Goal: Communication & Community: Answer question/provide support

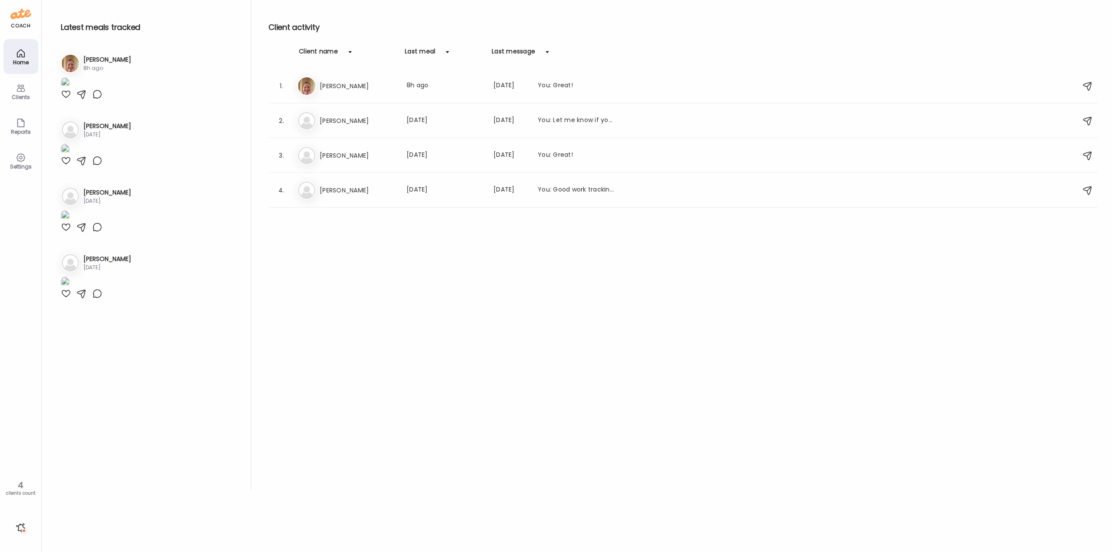
click at [18, 528] on div at bounding box center [21, 528] width 14 height 14
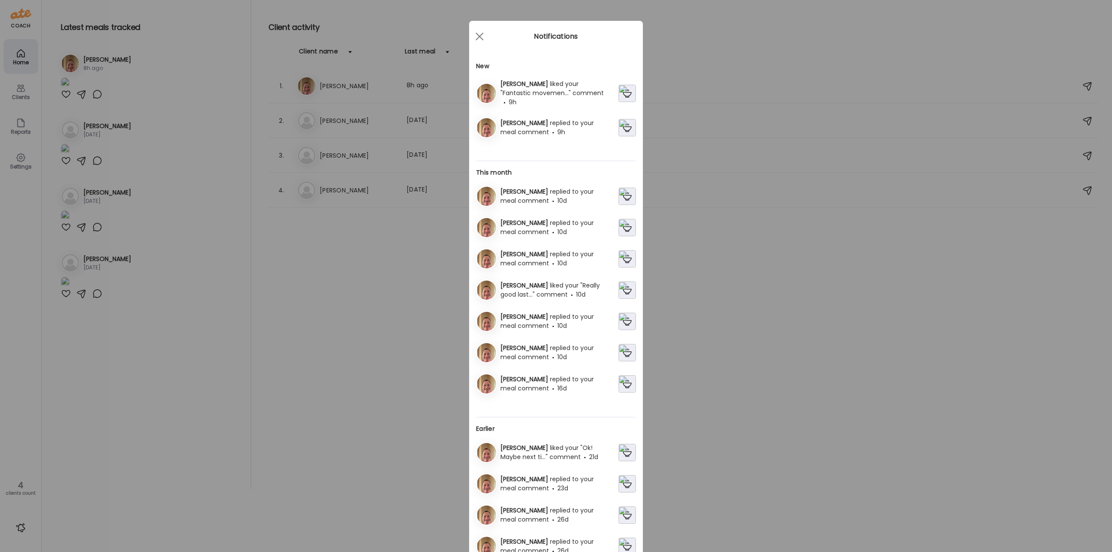
click at [529, 119] on span "replied to your meal comment" at bounding box center [546, 128] width 93 height 18
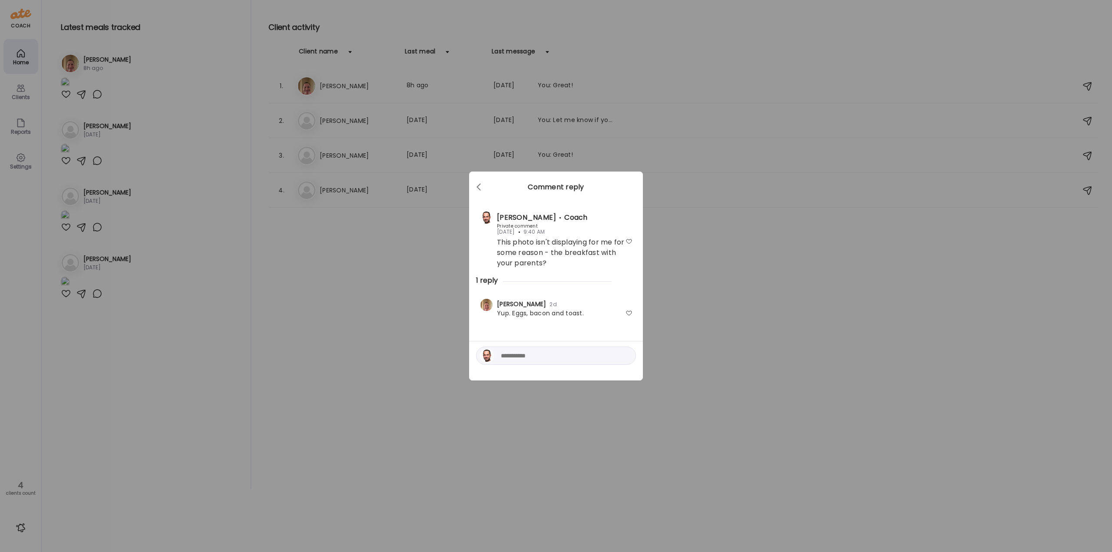
click at [575, 362] on div at bounding box center [556, 356] width 160 height 18
click at [574, 358] on textarea at bounding box center [559, 355] width 117 height 10
type textarea "****"
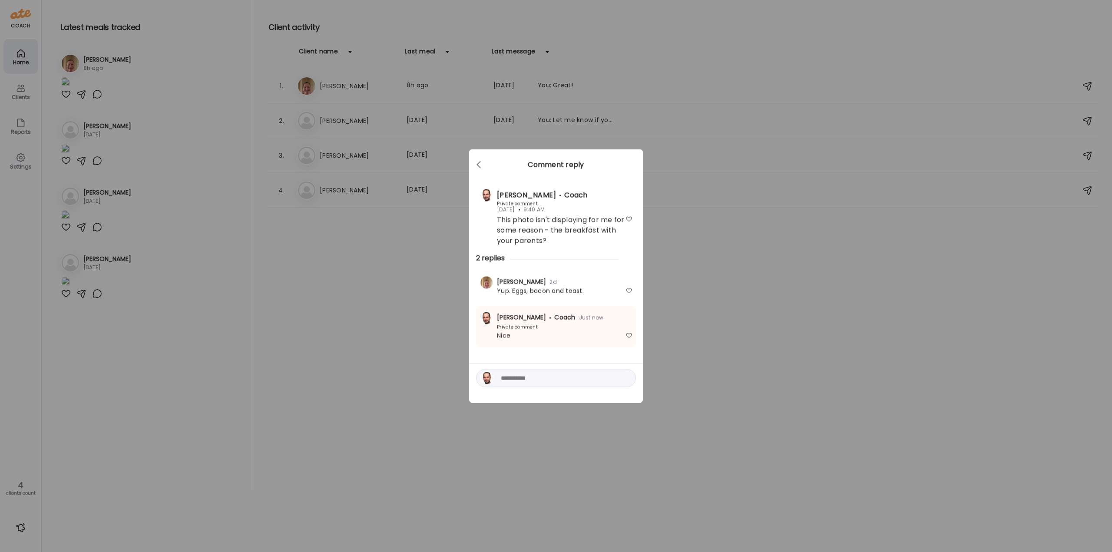
click at [438, 275] on div "Ate Coach Dashboard Wahoo! It’s official Take a moment to set up your Coach Pro…" at bounding box center [556, 276] width 1112 height 552
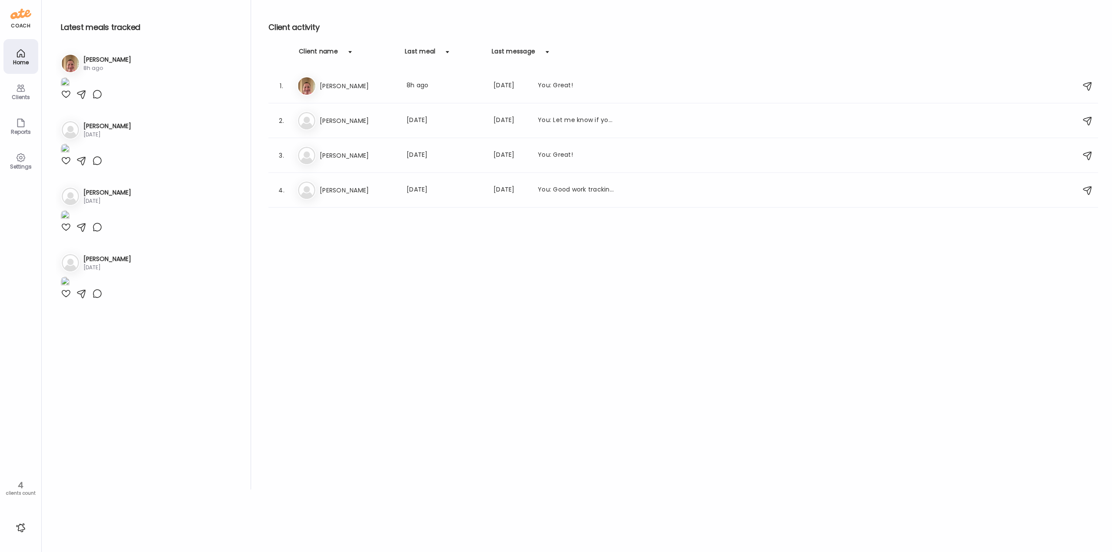
click at [19, 530] on div at bounding box center [21, 528] width 14 height 14
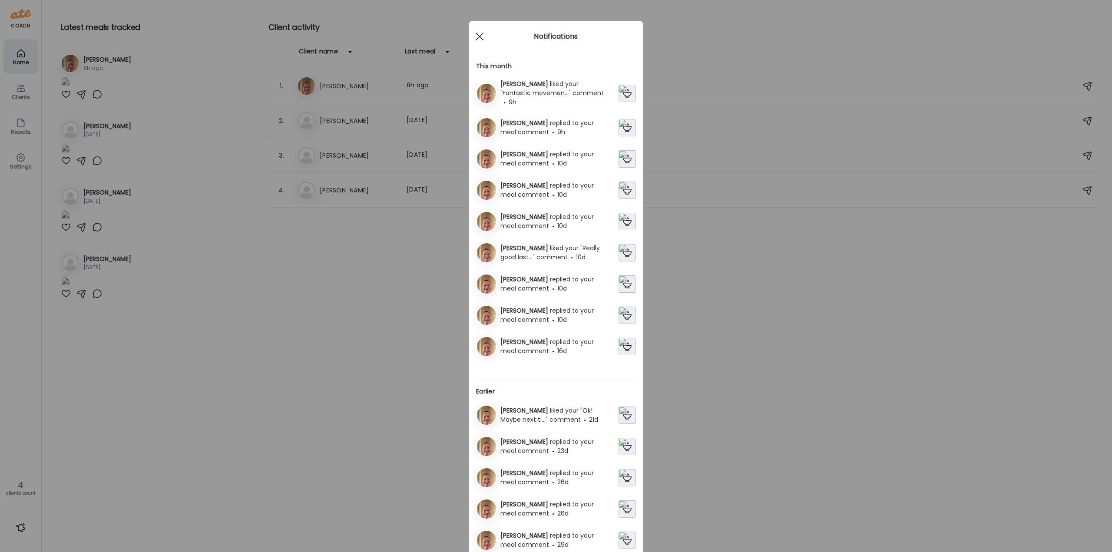
drag, startPoint x: 476, startPoint y: 37, endPoint x: 476, endPoint y: 32, distance: 5.2
click at [476, 37] on span at bounding box center [479, 37] width 8 height 8
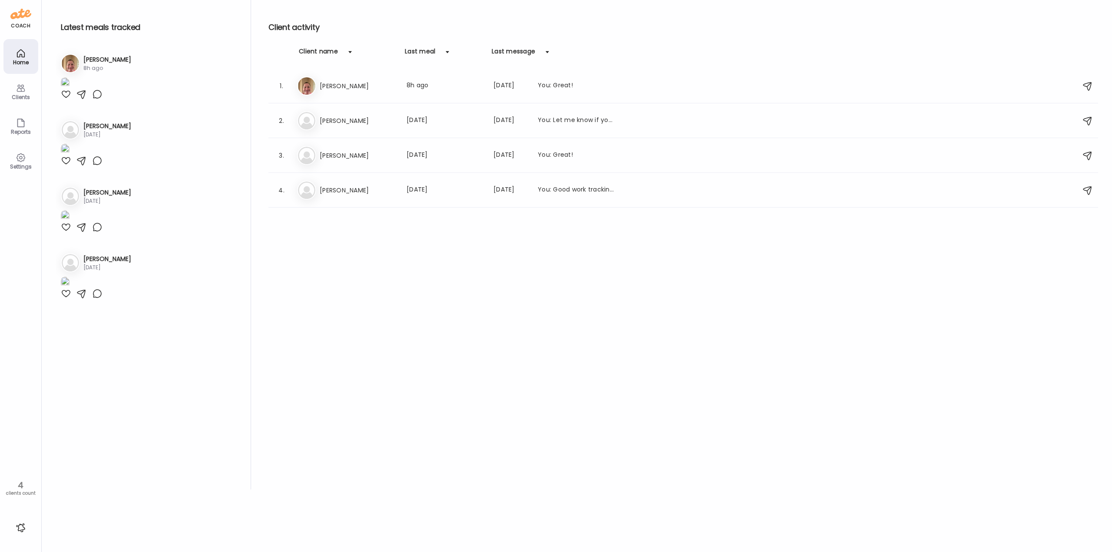
click at [376, 341] on div "Client activity Client name Last meal Last message 1. Er [PERSON_NAME] Last mea…" at bounding box center [682, 244] width 829 height 489
click at [23, 528] on div at bounding box center [21, 528] width 14 height 14
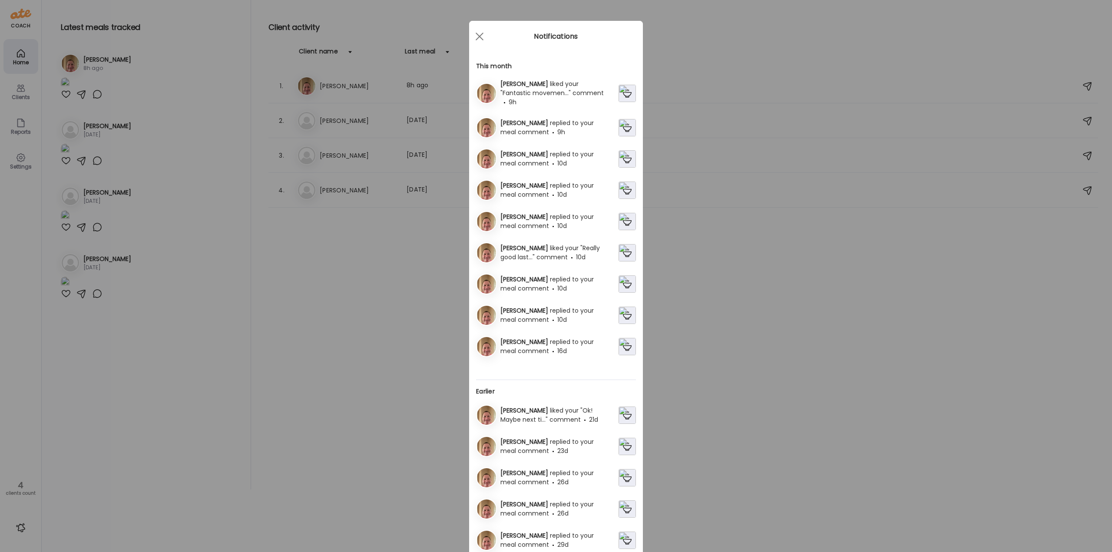
click at [541, 88] on span "liked your "Fantastic movemen..." comment" at bounding box center [551, 88] width 103 height 18
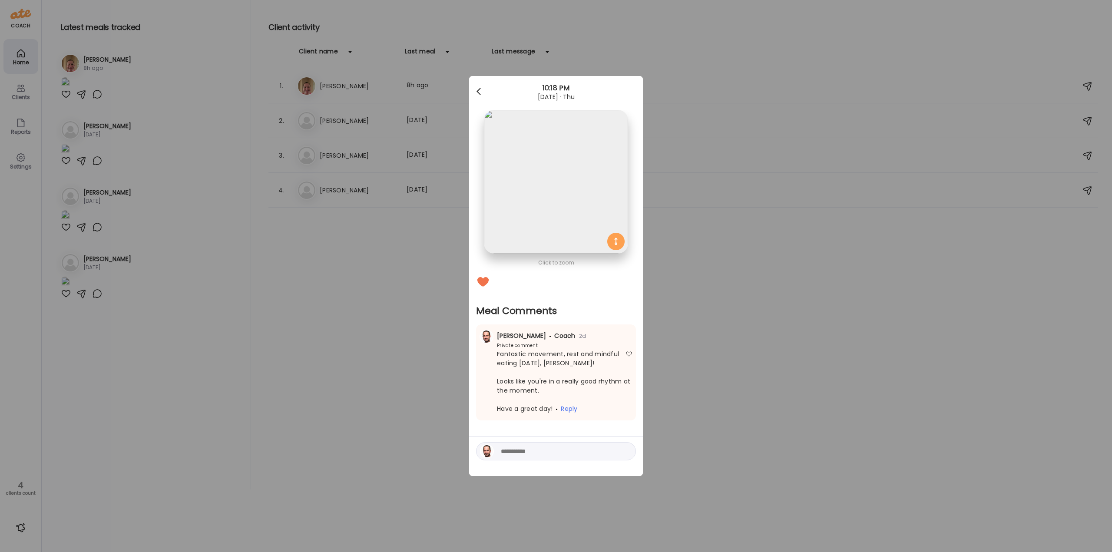
click at [479, 89] on span at bounding box center [478, 90] width 4 height 4
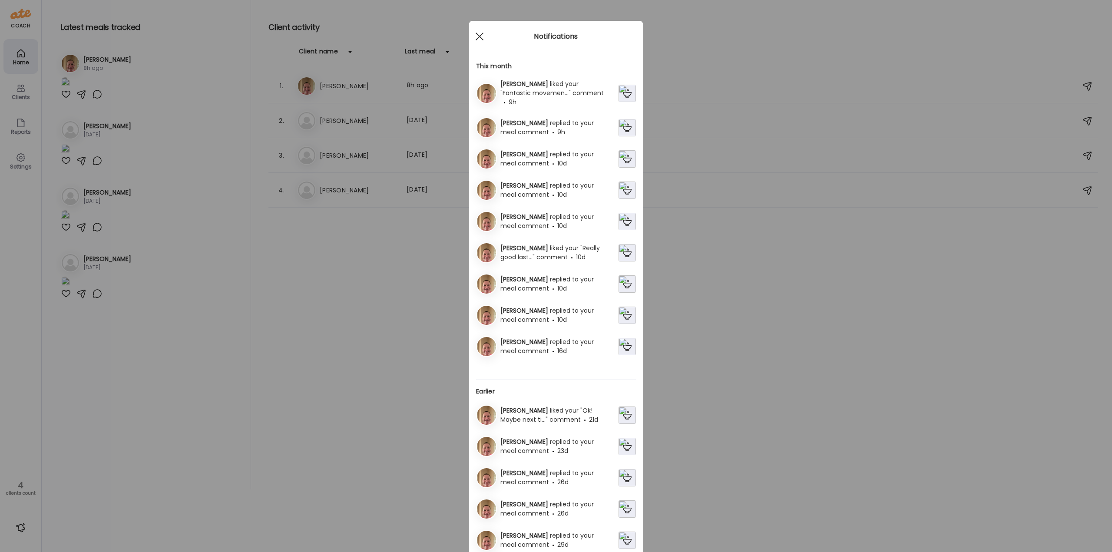
click at [475, 34] on span at bounding box center [479, 37] width 8 height 8
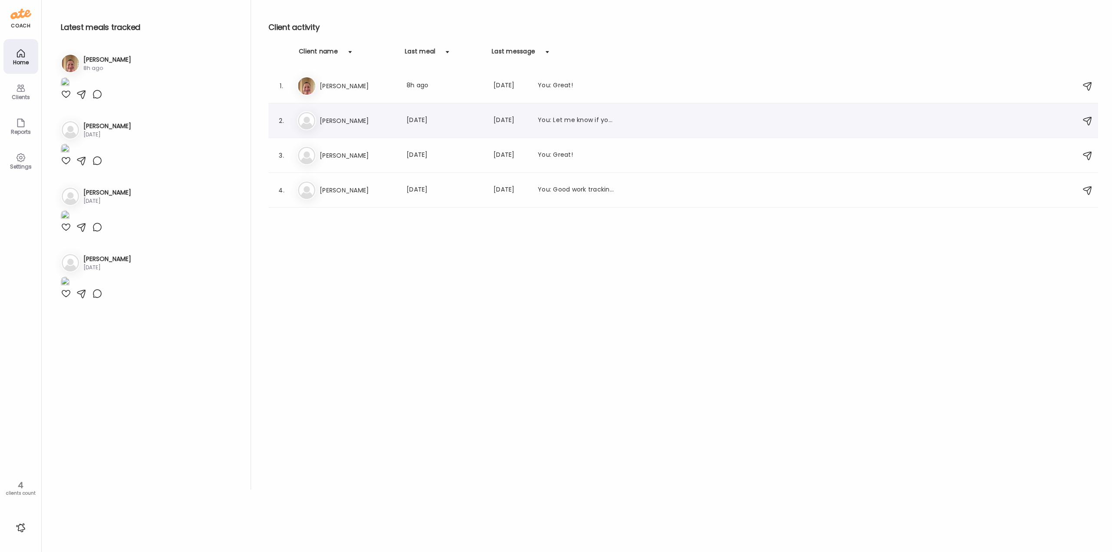
click at [344, 117] on h3 "[PERSON_NAME]" at bounding box center [358, 121] width 76 height 10
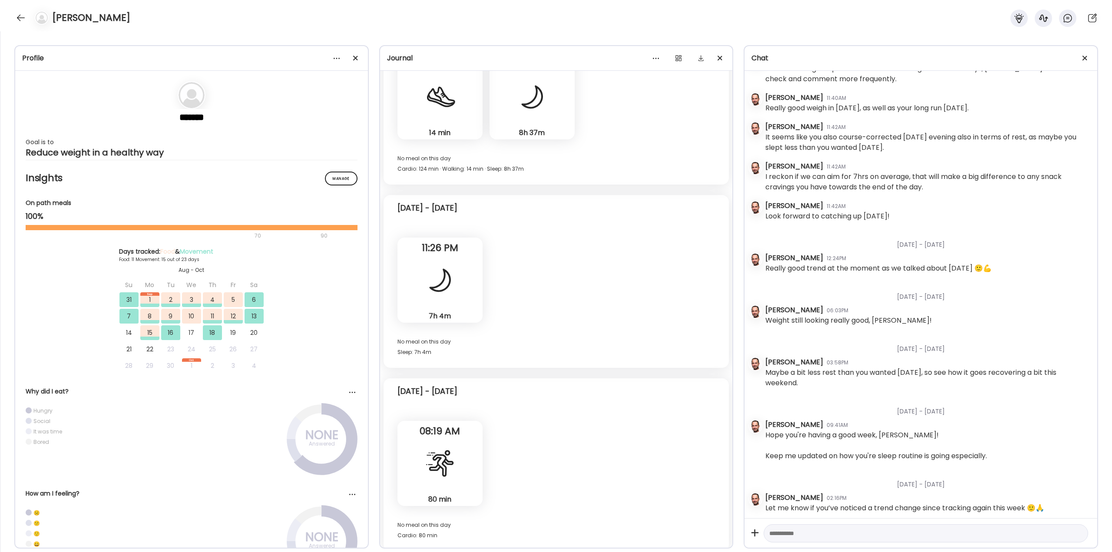
scroll to position [3497, 0]
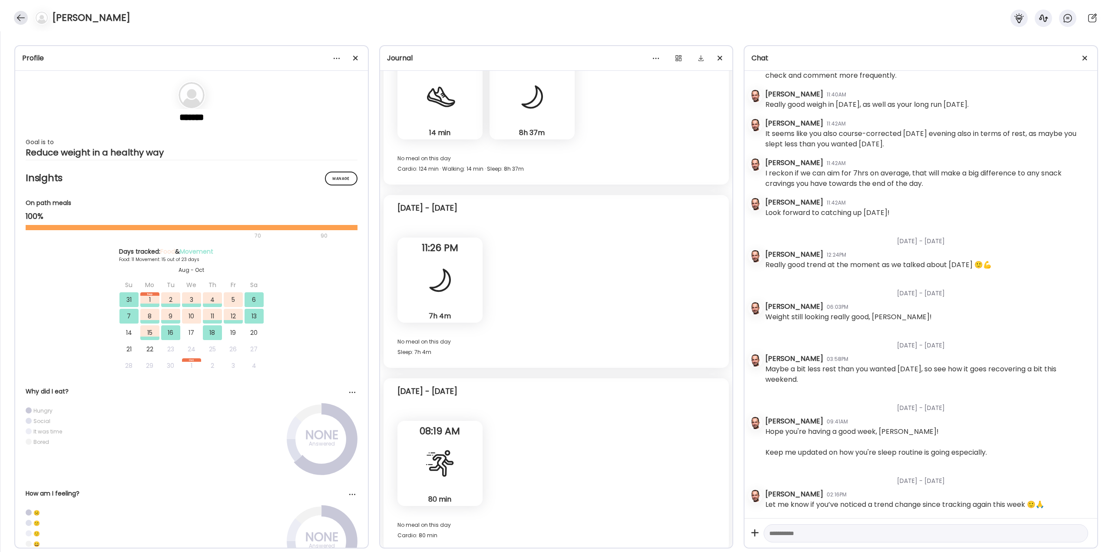
click at [15, 15] on div at bounding box center [21, 18] width 14 height 14
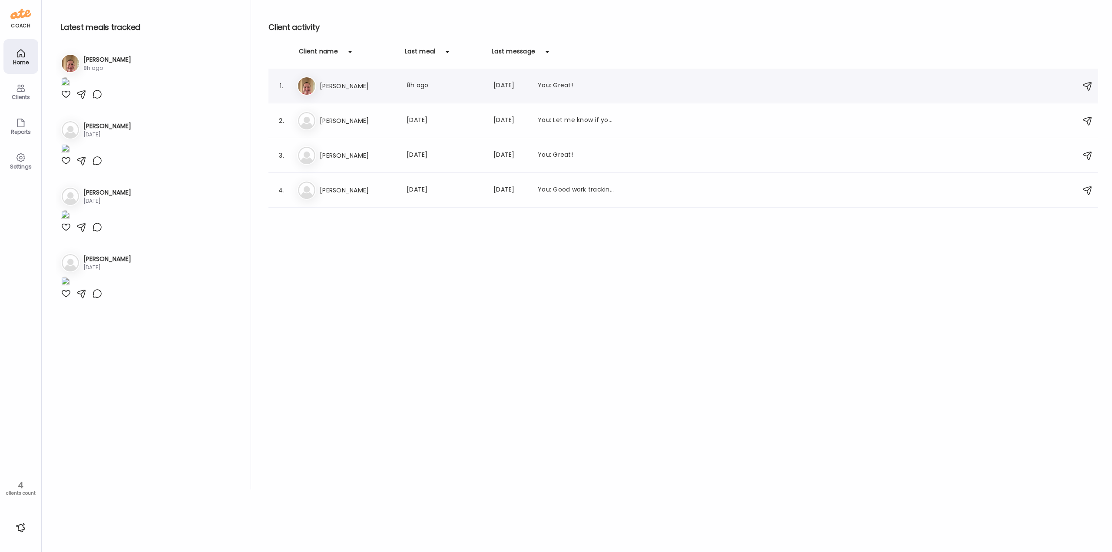
click at [337, 89] on h3 "[PERSON_NAME]" at bounding box center [358, 86] width 76 height 10
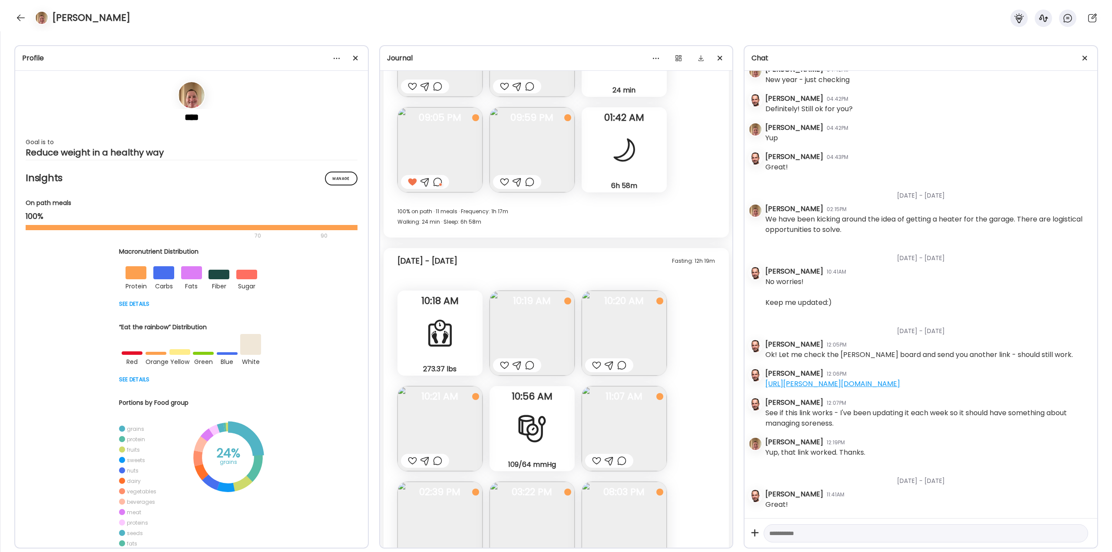
scroll to position [20163, 0]
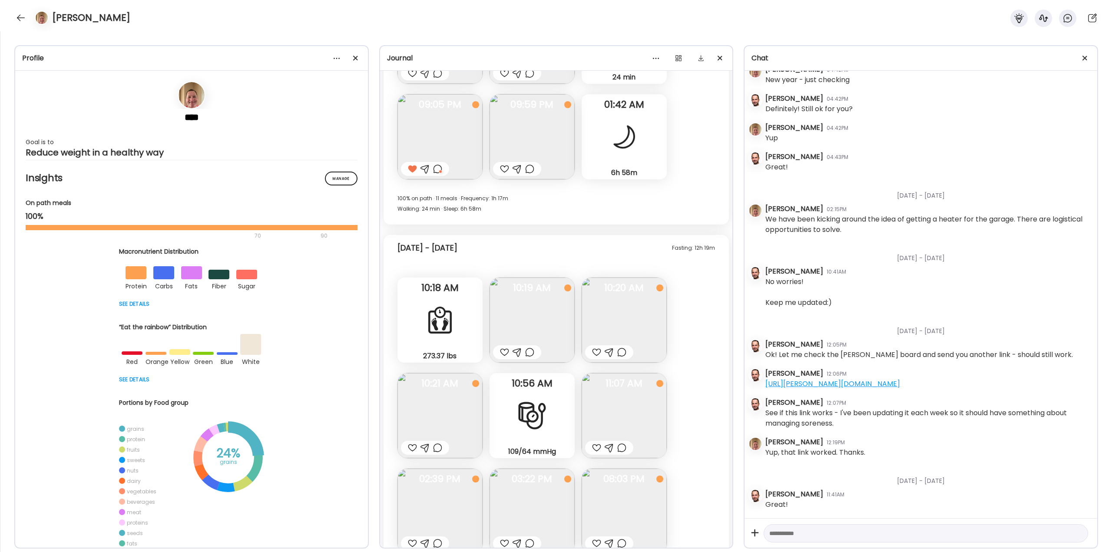
click at [512, 309] on img at bounding box center [531, 319] width 85 height 85
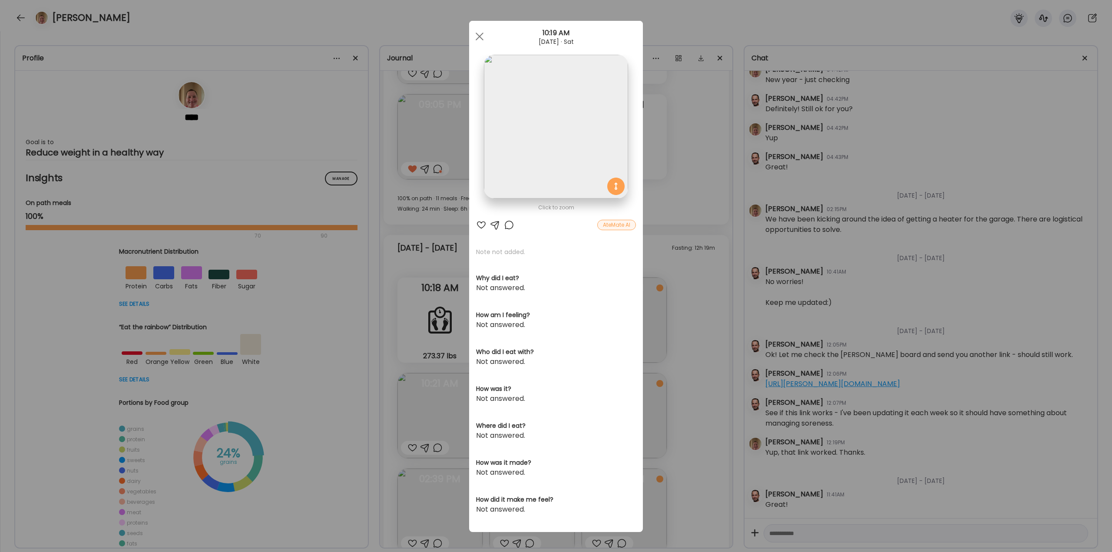
click at [506, 224] on div at bounding box center [509, 225] width 10 height 10
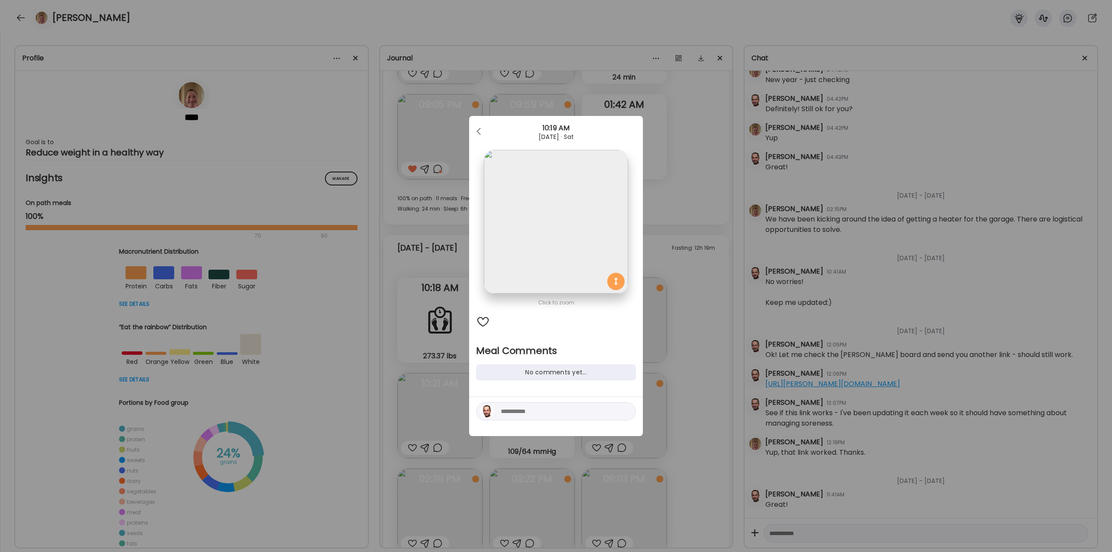
click at [532, 414] on textarea at bounding box center [559, 411] width 117 height 10
type textarea "**********"
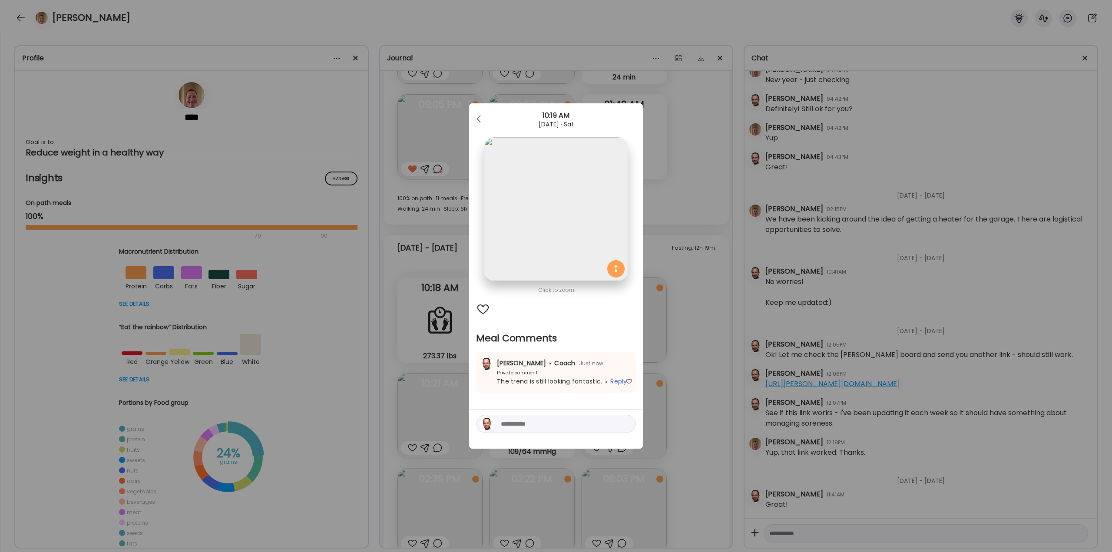
click at [711, 331] on div "Ate Coach Dashboard Wahoo! It’s official Take a moment to set up your Coach Pro…" at bounding box center [556, 276] width 1112 height 552
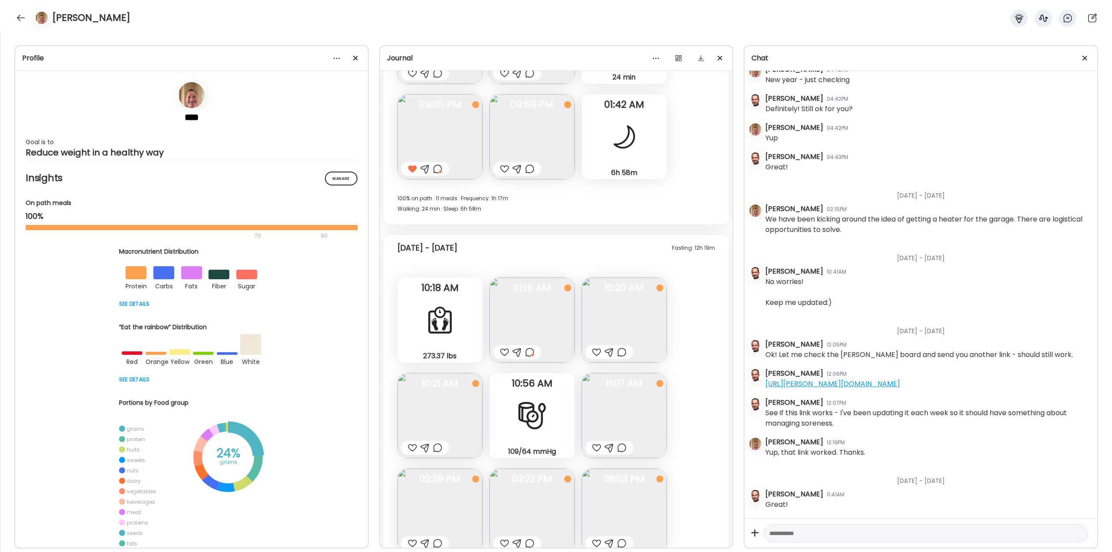
click at [618, 335] on img at bounding box center [623, 319] width 85 height 85
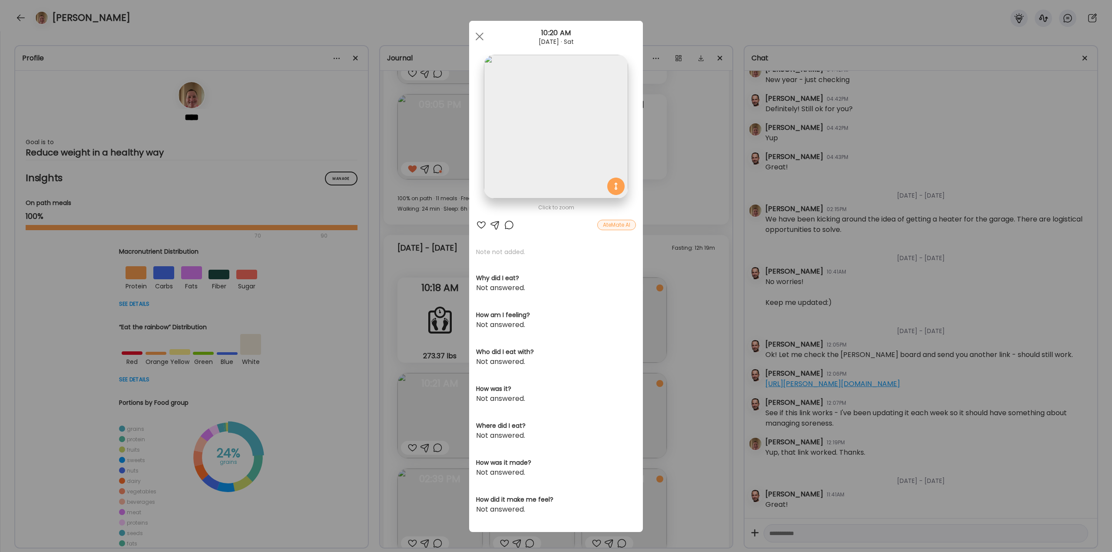
click at [507, 227] on div at bounding box center [509, 225] width 10 height 10
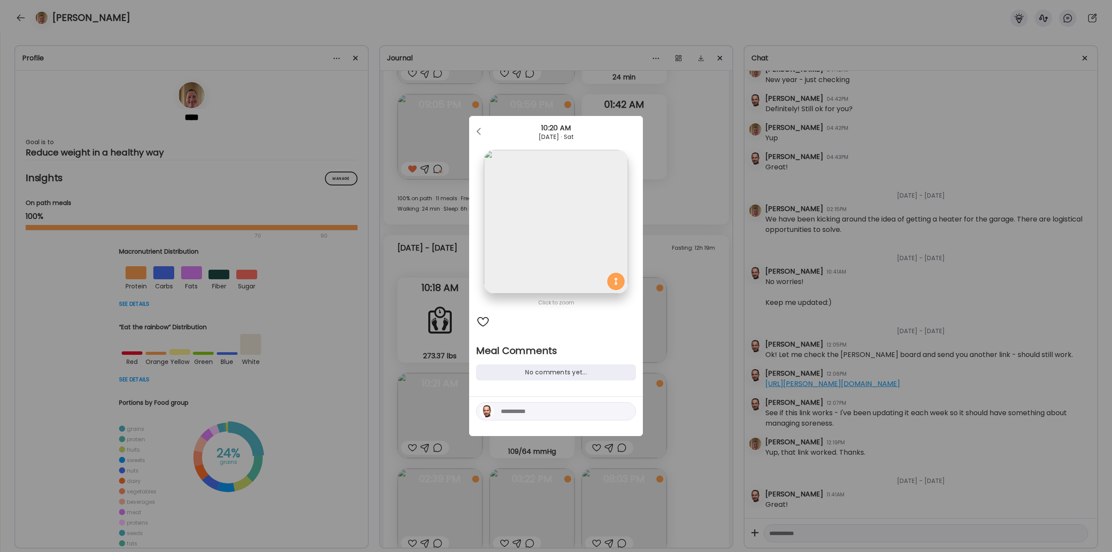
click at [525, 409] on textarea at bounding box center [559, 411] width 117 height 10
type textarea "**********"
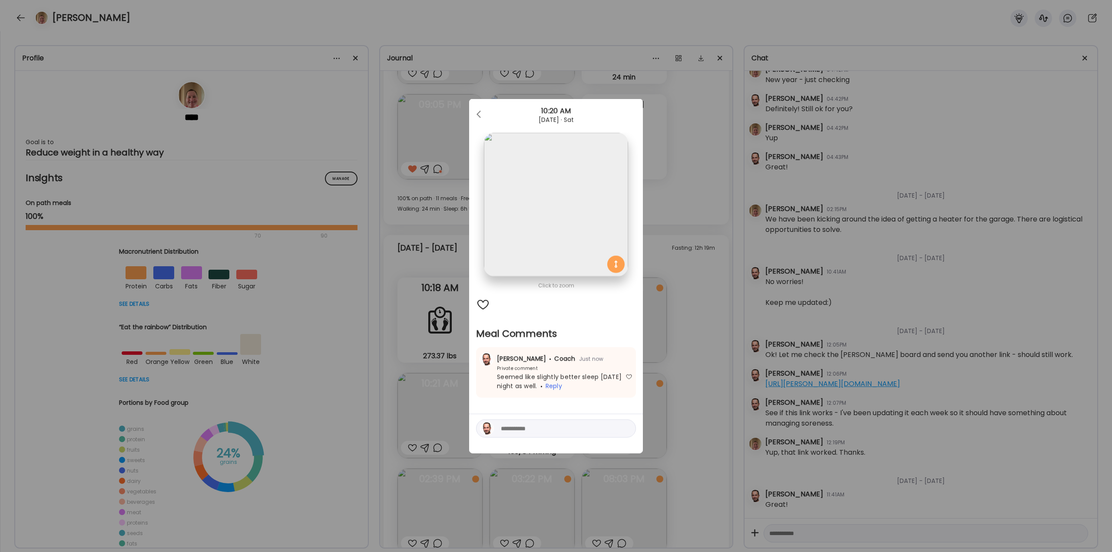
click at [671, 352] on div "Ate Coach Dashboard Wahoo! It’s official Take a moment to set up your Coach Pro…" at bounding box center [556, 276] width 1112 height 552
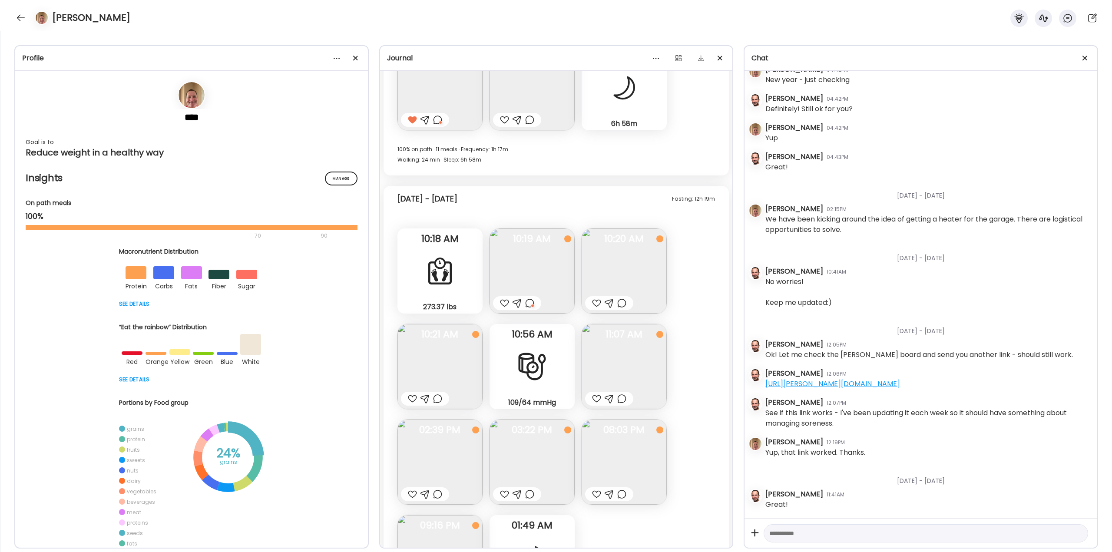
scroll to position [20337, 0]
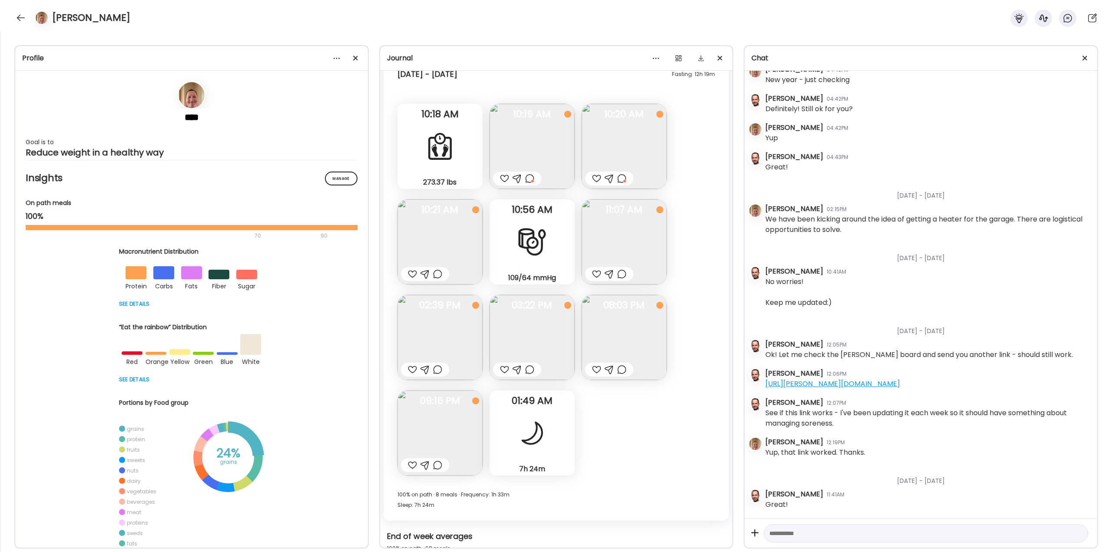
click at [442, 332] on img at bounding box center [439, 337] width 85 height 85
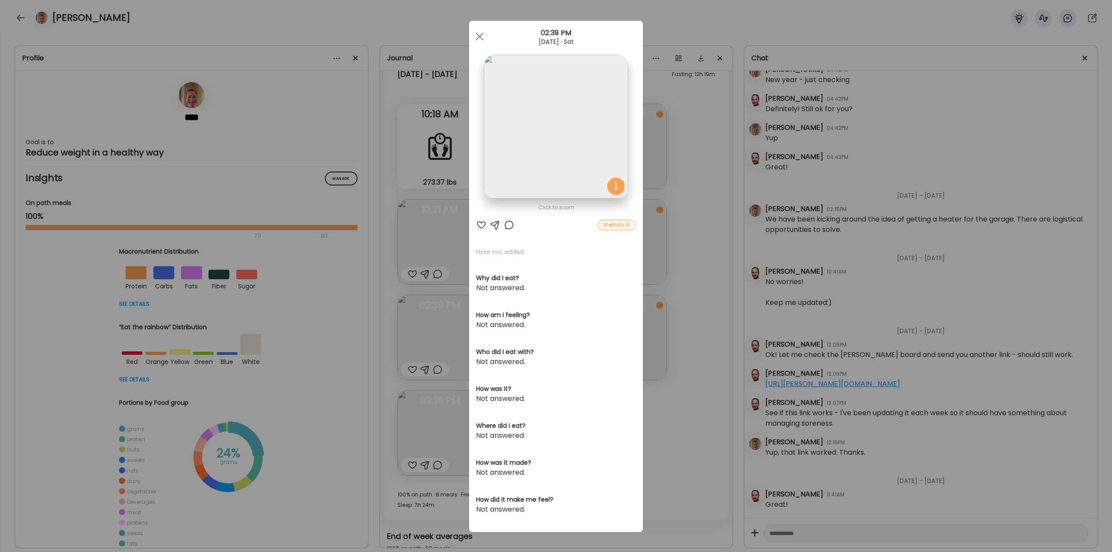
click at [677, 314] on div "Ate Coach Dashboard Wahoo! It’s official Take a moment to set up your Coach Pro…" at bounding box center [556, 276] width 1112 height 552
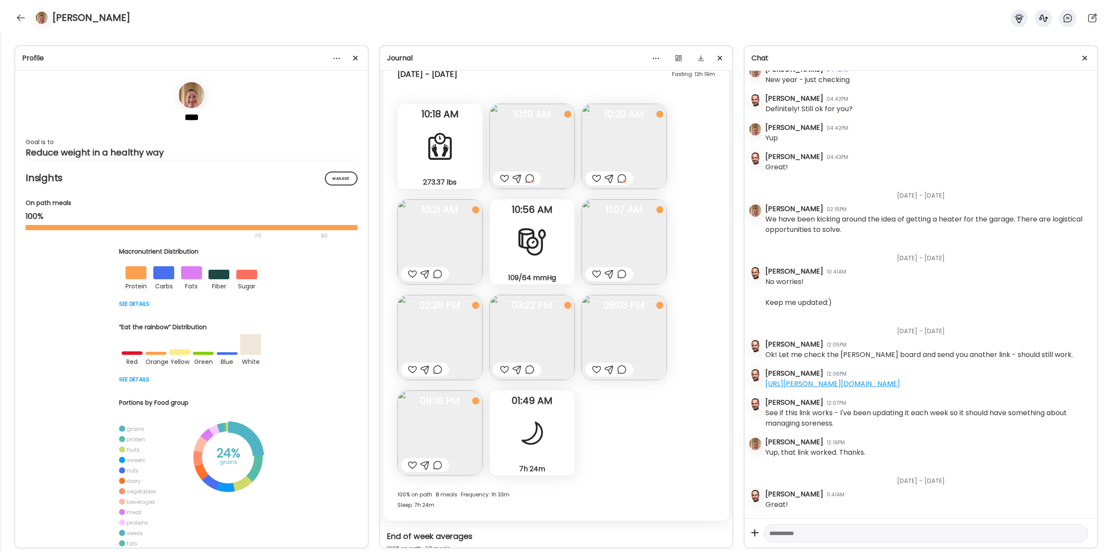
click at [610, 318] on img at bounding box center [623, 337] width 85 height 85
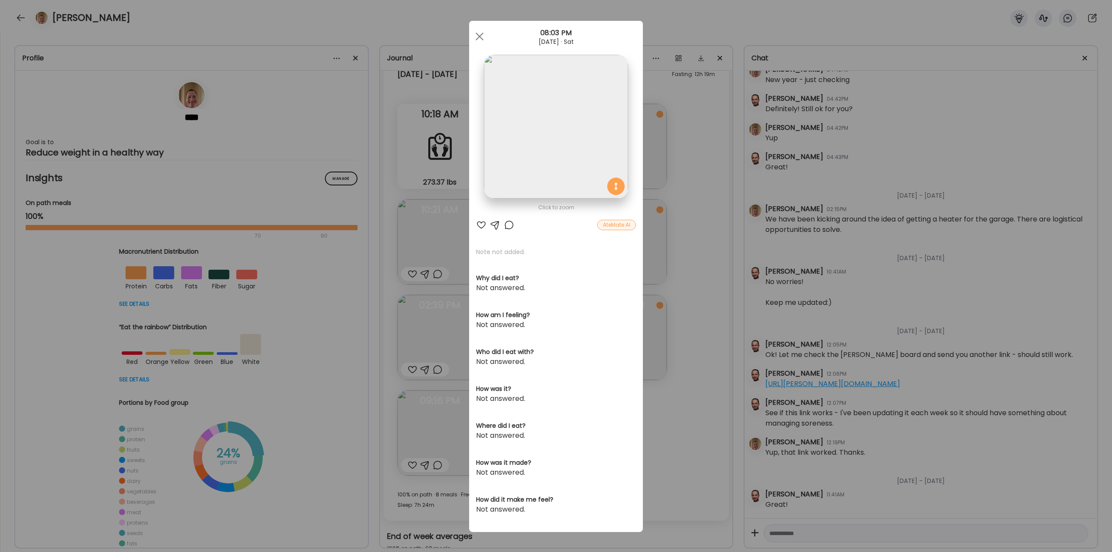
drag, startPoint x: 703, startPoint y: 273, endPoint x: 684, endPoint y: 273, distance: 19.1
click at [699, 273] on div "Ate Coach Dashboard Wahoo! It’s official Take a moment to set up your Coach Pro…" at bounding box center [556, 276] width 1112 height 552
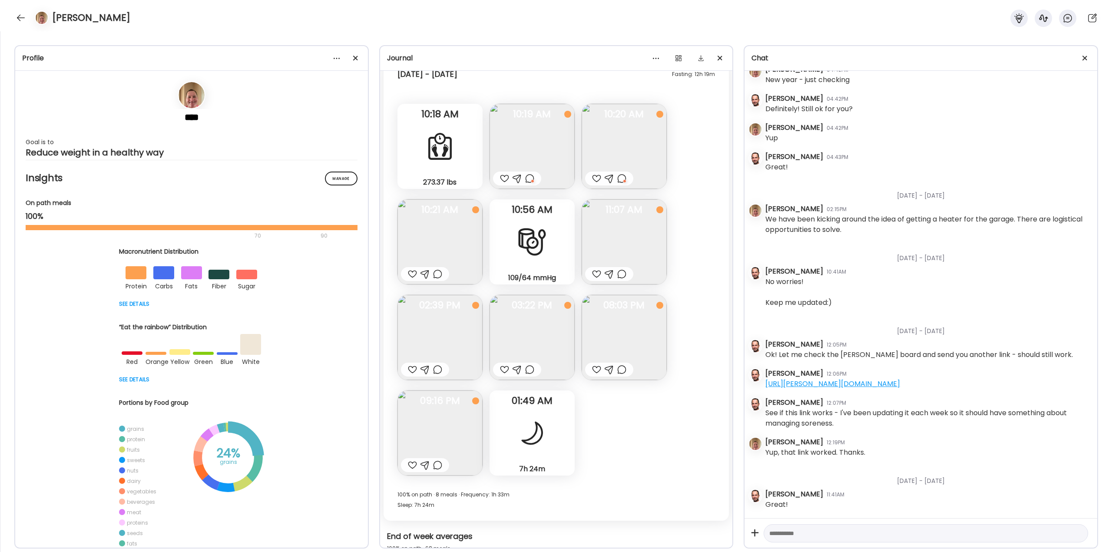
click at [437, 368] on div at bounding box center [437, 369] width 9 height 10
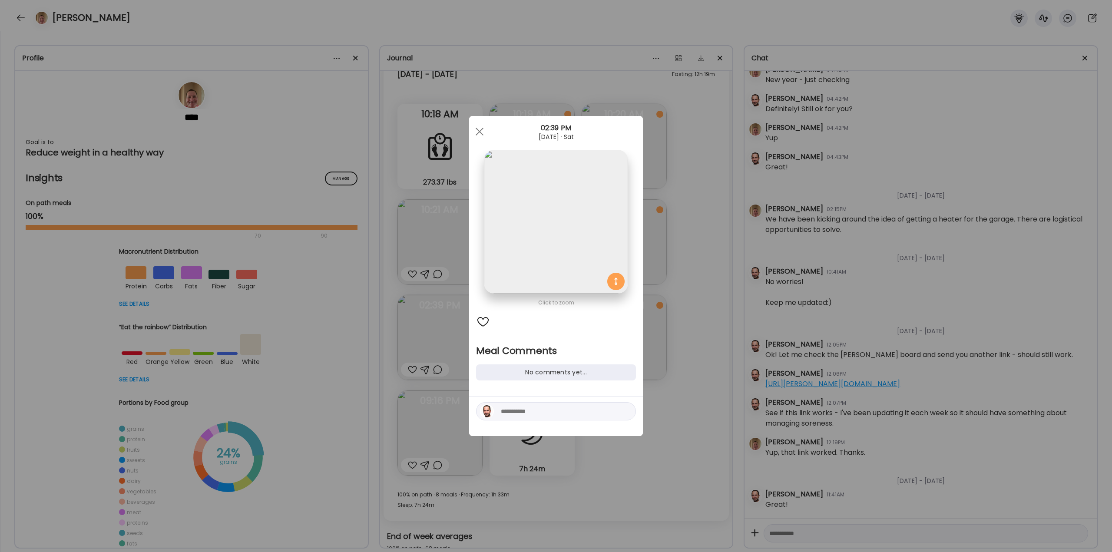
click at [513, 412] on textarea at bounding box center [559, 411] width 117 height 10
type textarea "**********"
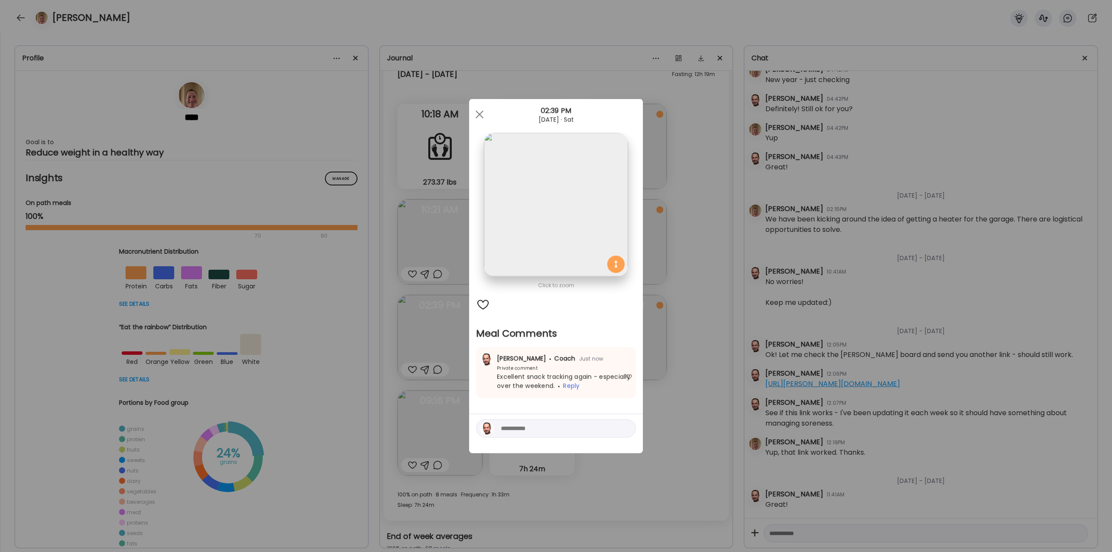
click at [676, 340] on div "Ate Coach Dashboard Wahoo! It’s official Take a moment to set up your Coach Pro…" at bounding box center [556, 276] width 1112 height 552
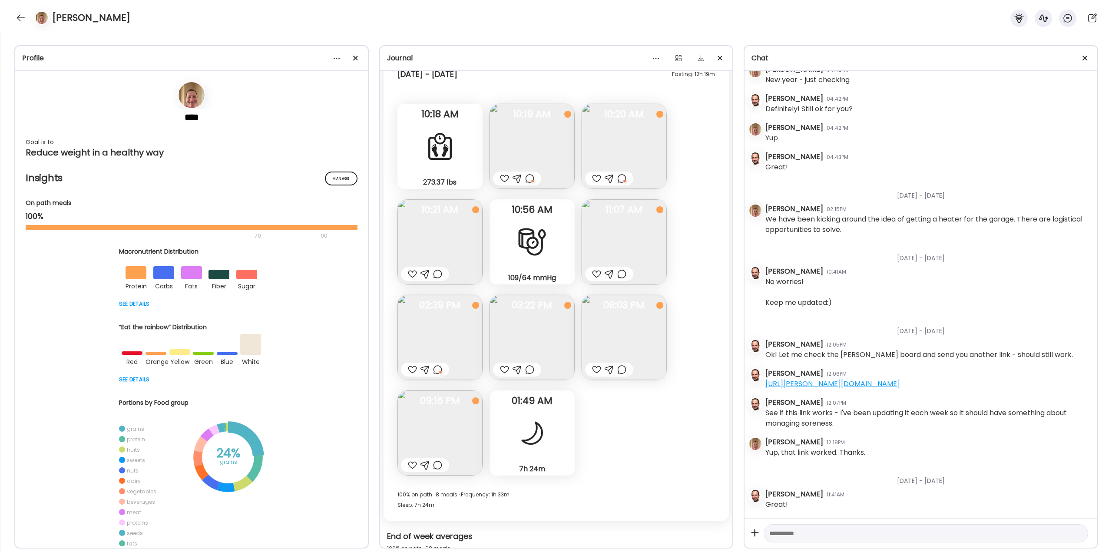
click at [501, 368] on div at bounding box center [504, 369] width 9 height 10
click at [625, 340] on img at bounding box center [623, 337] width 85 height 85
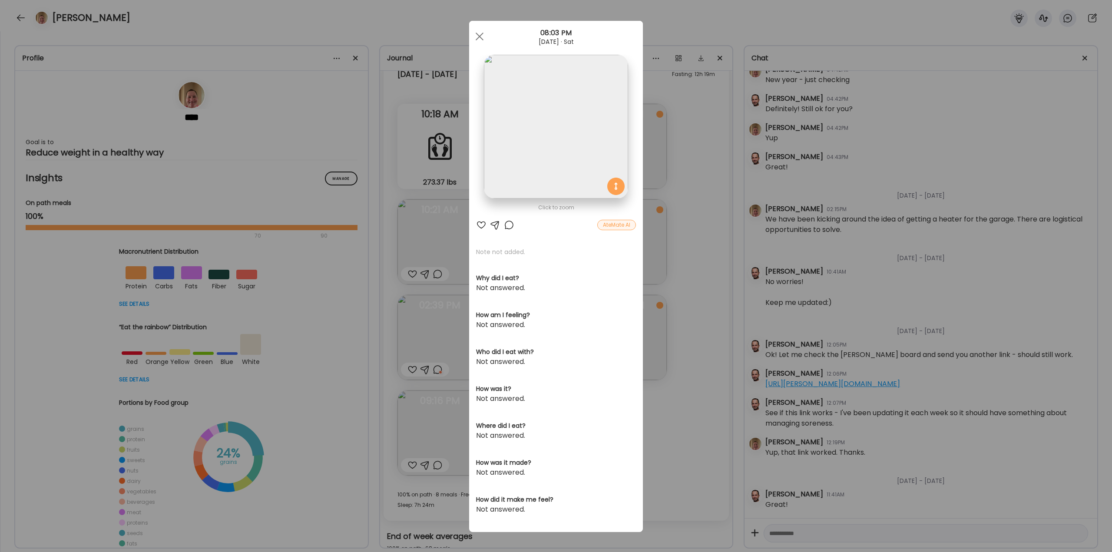
click at [505, 225] on div at bounding box center [509, 225] width 10 height 10
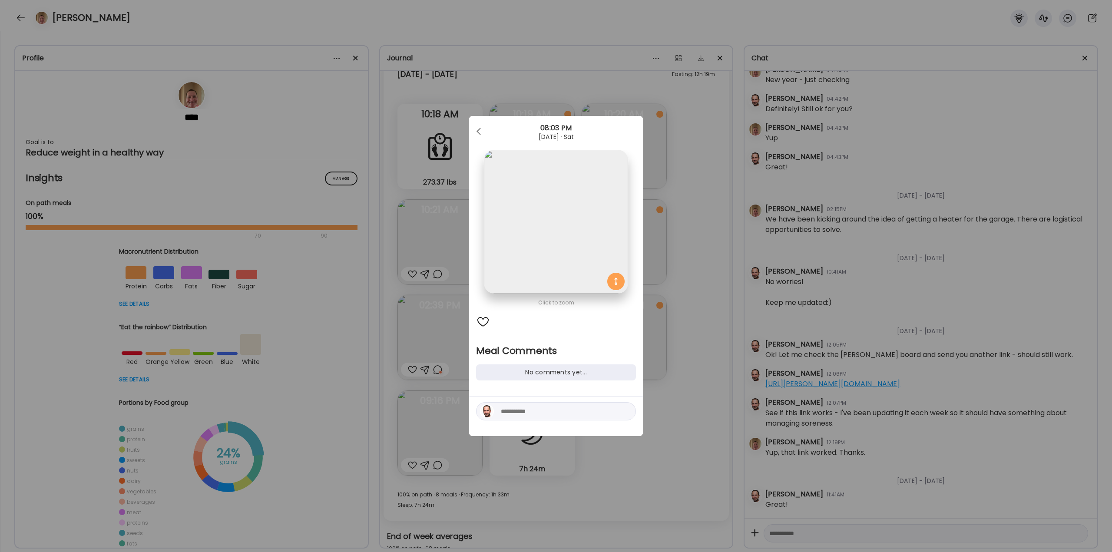
click at [569, 407] on textarea at bounding box center [559, 411] width 117 height 10
type textarea "**********"
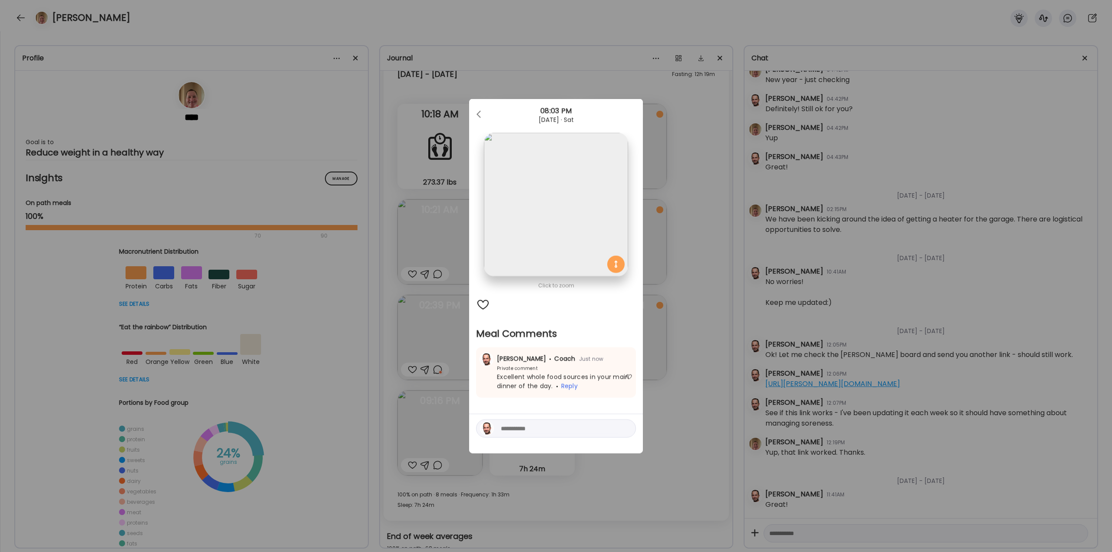
click at [710, 385] on div "Ate Coach Dashboard Wahoo! It’s official Take a moment to set up your Coach Pro…" at bounding box center [556, 276] width 1112 height 552
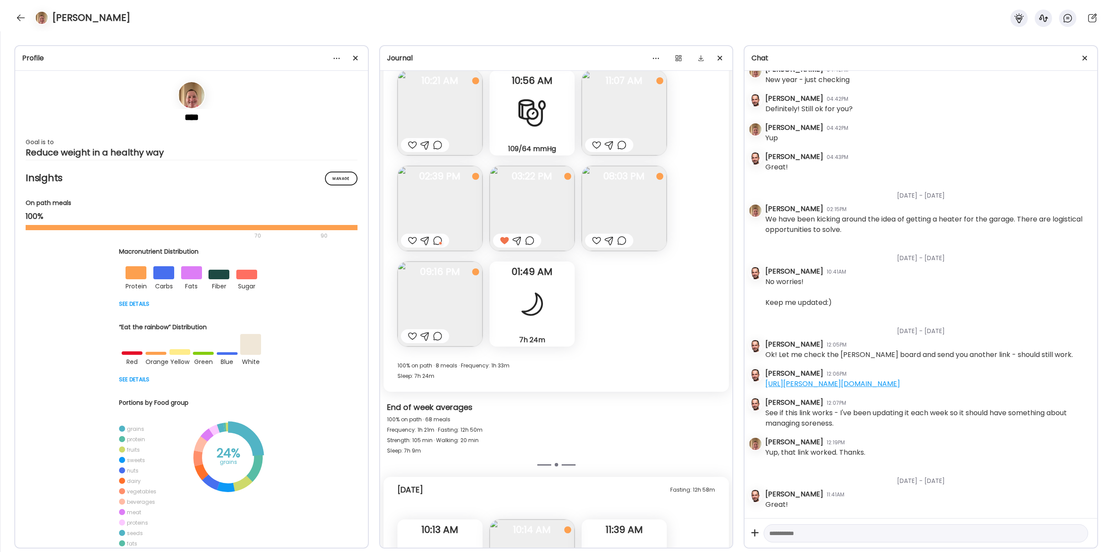
scroll to position [20467, 0]
click at [435, 333] on div at bounding box center [437, 335] width 9 height 10
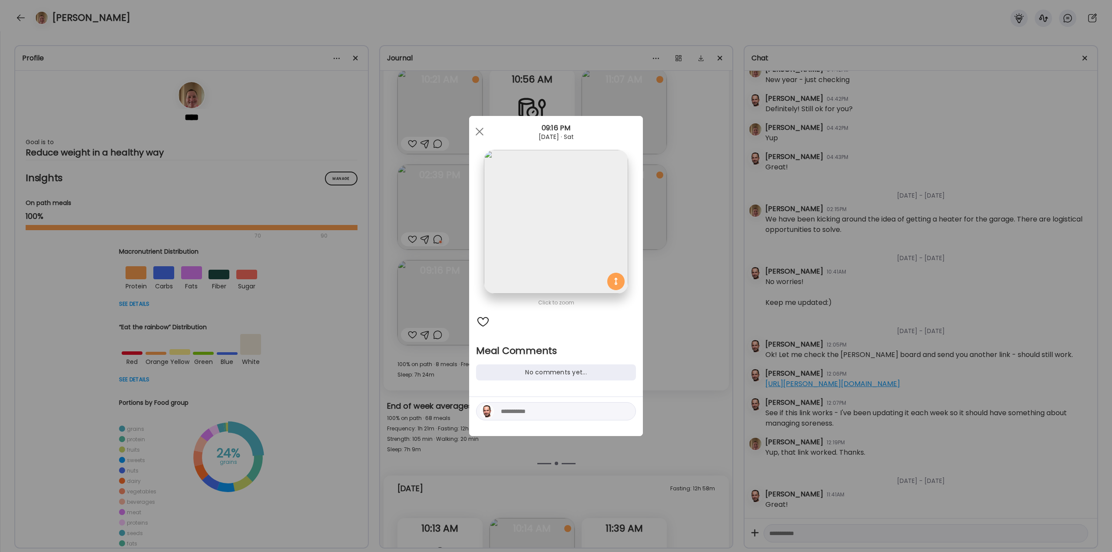
click at [531, 416] on textarea at bounding box center [559, 411] width 117 height 10
type textarea "**********"
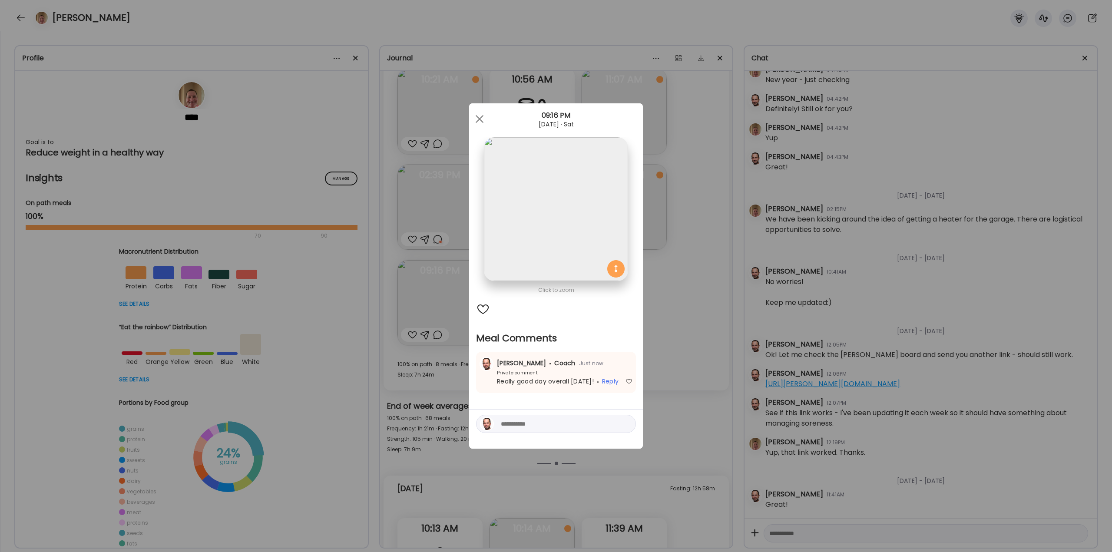
click at [442, 354] on div "Ate Coach Dashboard Wahoo! It’s official Take a moment to set up your Coach Pro…" at bounding box center [556, 276] width 1112 height 552
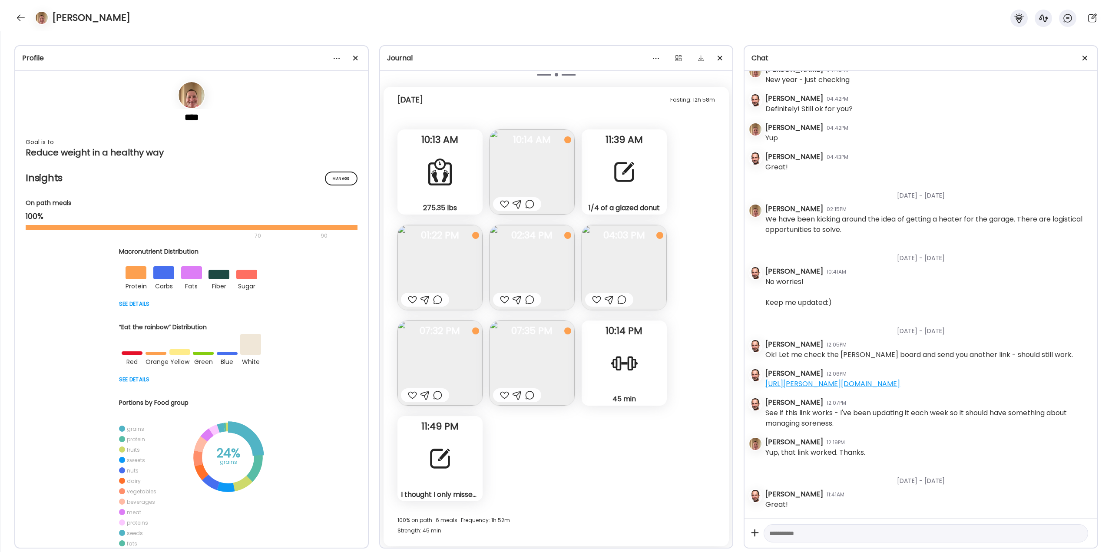
scroll to position [20858, 0]
click at [445, 466] on div at bounding box center [439, 456] width 31 height 31
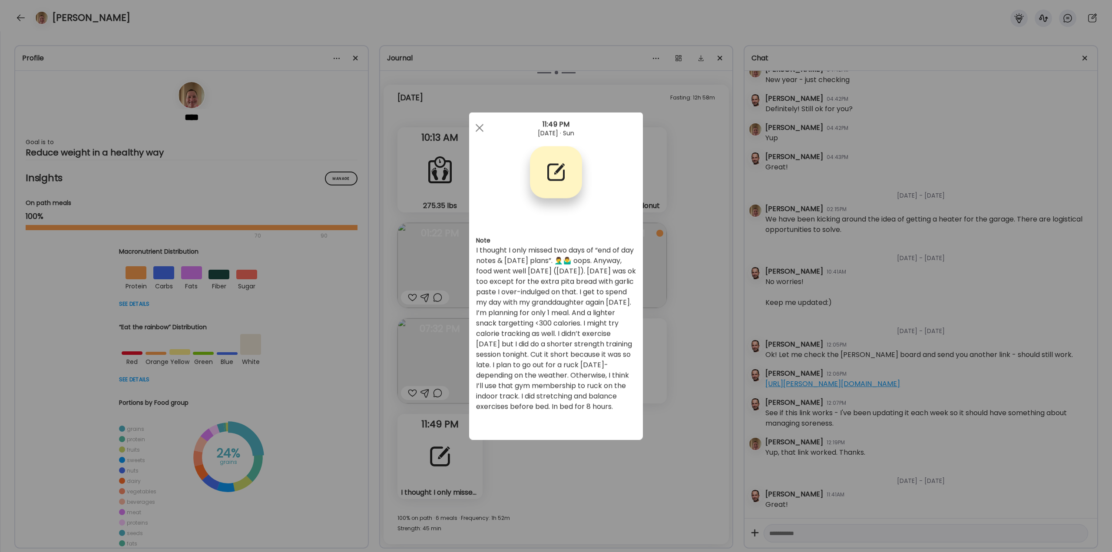
click at [661, 346] on div "Ate Coach Dashboard Wahoo! It’s official Take a moment to set up your Coach Pro…" at bounding box center [556, 276] width 1112 height 552
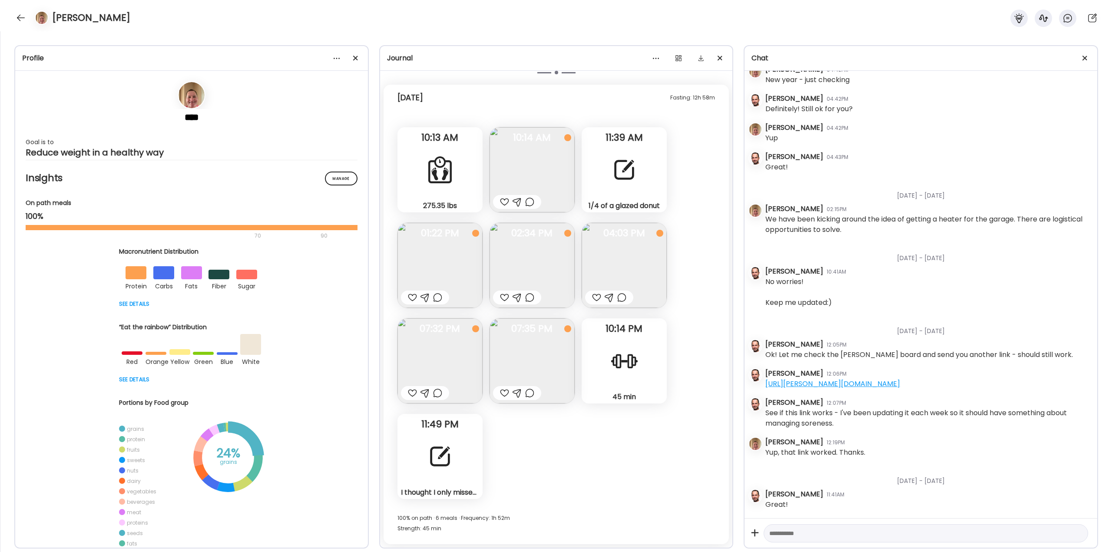
click at [528, 142] on span "10:14 AM" at bounding box center [531, 138] width 85 height 8
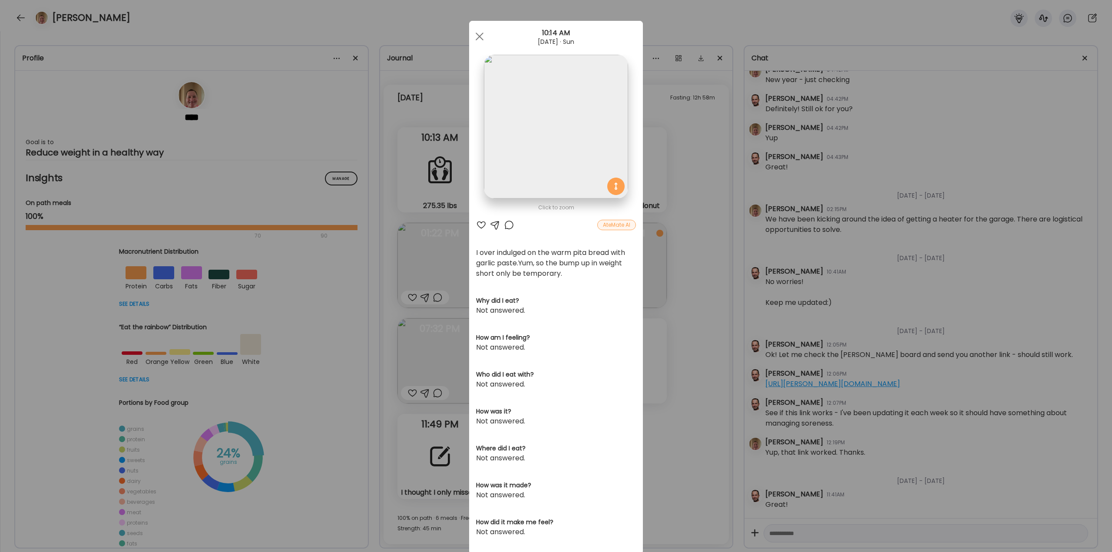
click at [504, 223] on div at bounding box center [509, 225] width 10 height 10
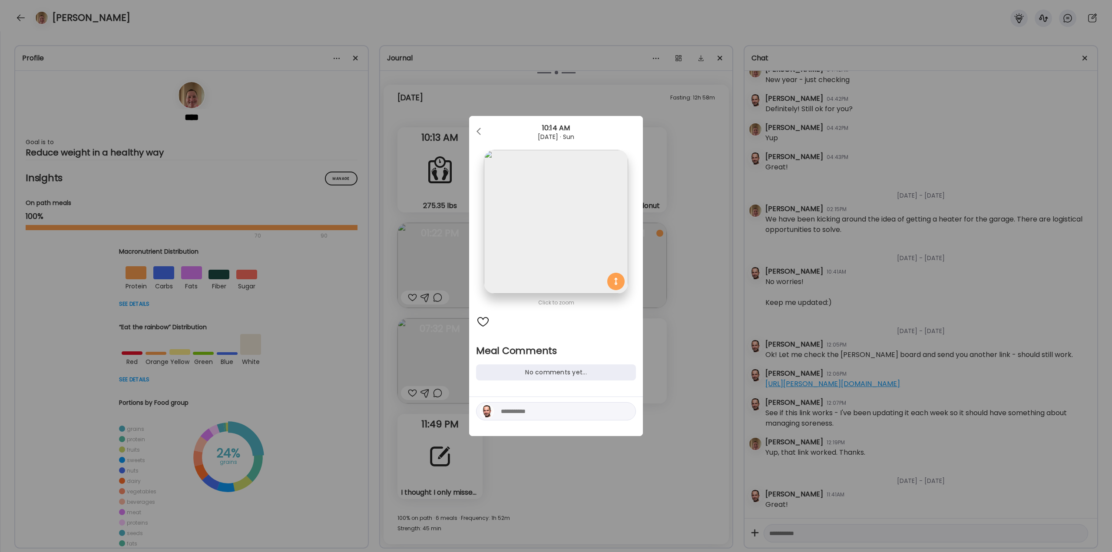
drag, startPoint x: 528, startPoint y: 413, endPoint x: 535, endPoint y: 408, distance: 9.2
click at [528, 412] on textarea at bounding box center [559, 411] width 117 height 10
drag, startPoint x: 606, startPoint y: 410, endPoint x: 541, endPoint y: 415, distance: 64.9
click at [541, 415] on textarea "**********" at bounding box center [559, 400] width 117 height 31
type textarea "**********"
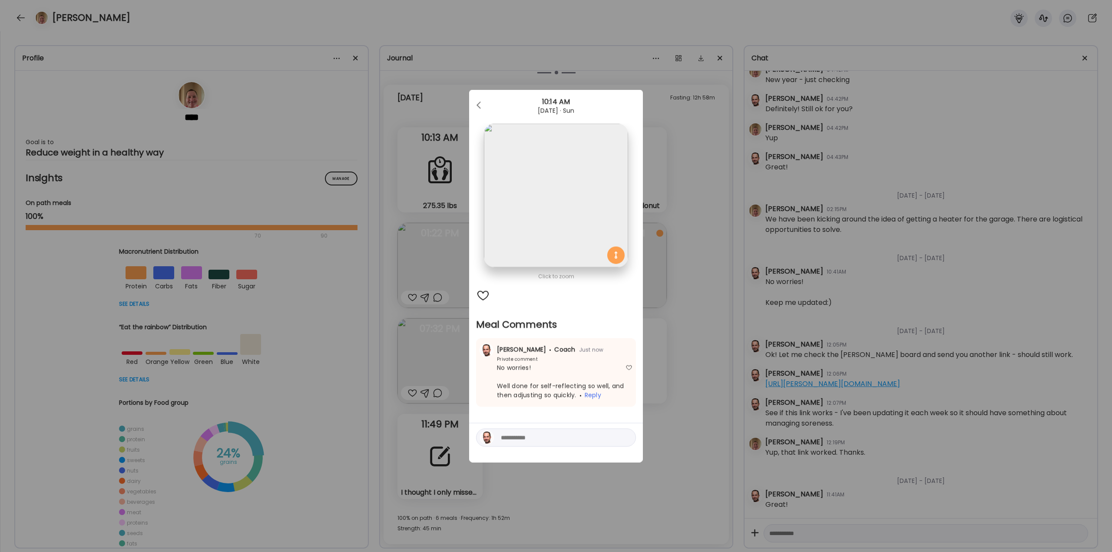
click at [695, 322] on div "Ate Coach Dashboard Wahoo! It’s official Take a moment to set up your Coach Pro…" at bounding box center [556, 276] width 1112 height 552
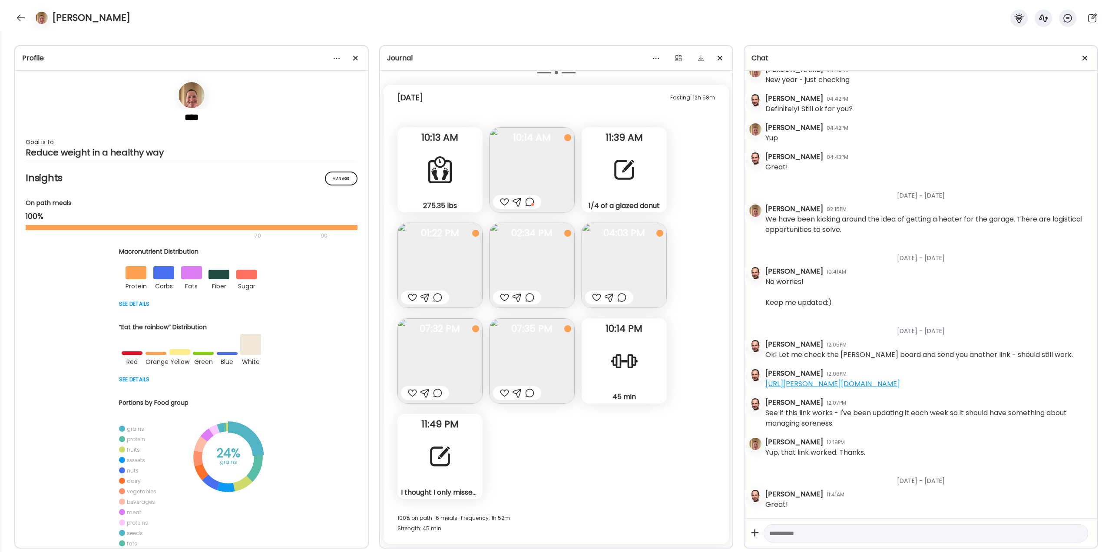
click at [653, 198] on div "1/4 of a glazed donut Note" at bounding box center [623, 169] width 85 height 85
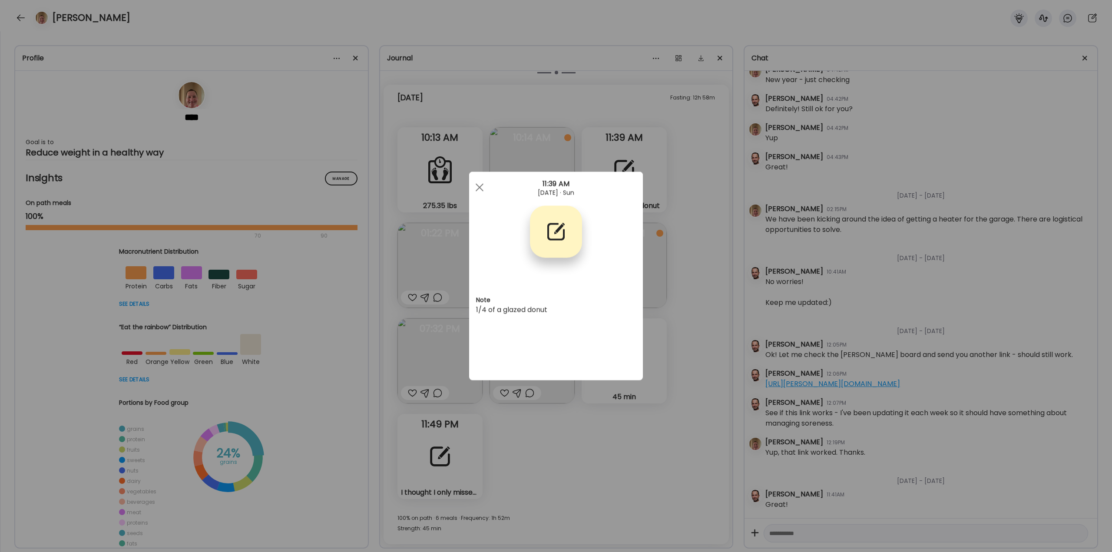
click at [678, 246] on div "Ate Coach Dashboard Wahoo! It’s official Take a moment to set up your Coach Pro…" at bounding box center [556, 276] width 1112 height 552
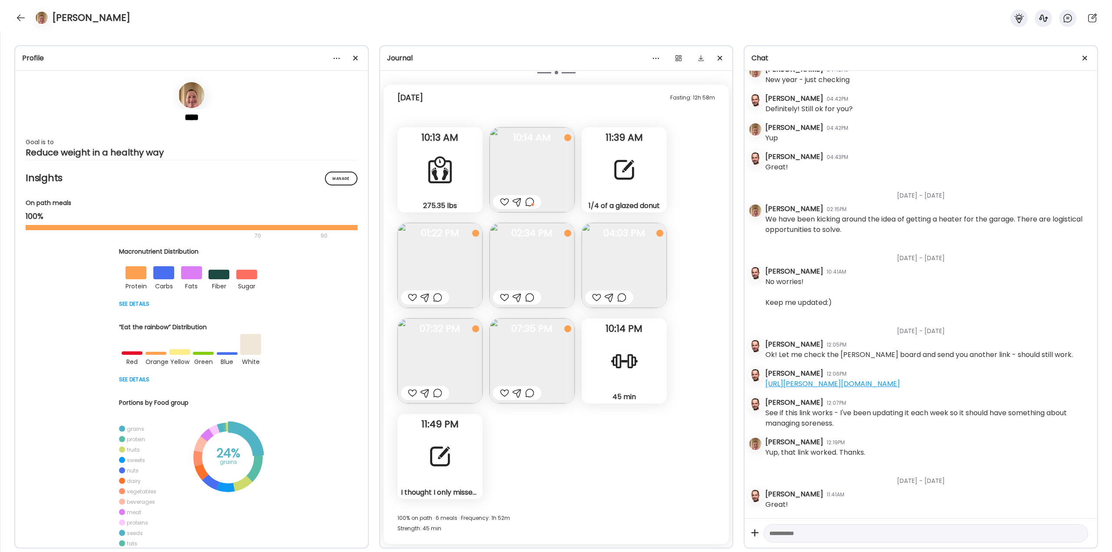
click at [540, 367] on img at bounding box center [531, 360] width 85 height 85
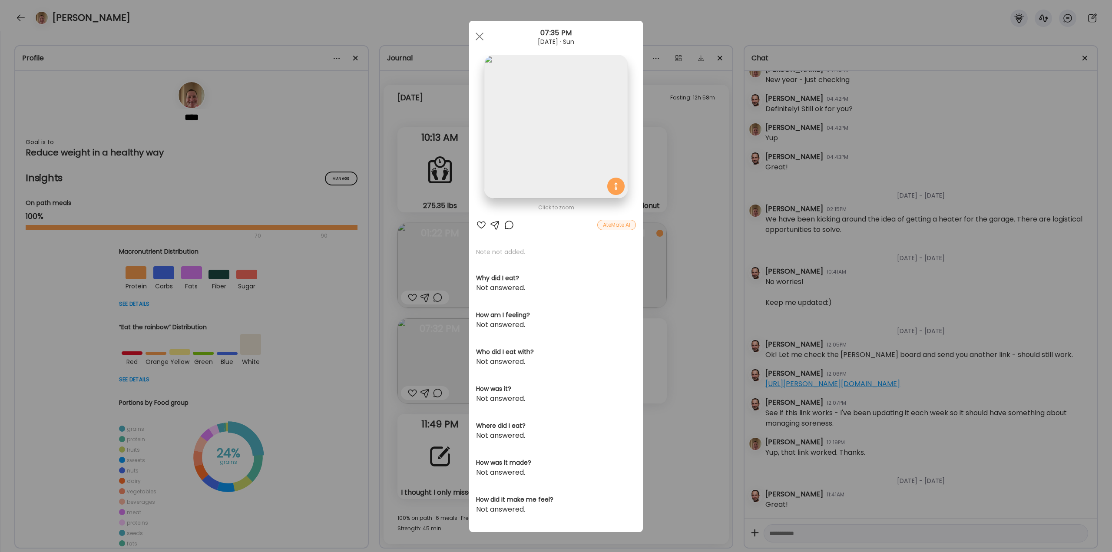
click at [668, 350] on div "Ate Coach Dashboard Wahoo! It’s official Take a moment to set up your Coach Pro…" at bounding box center [556, 276] width 1112 height 552
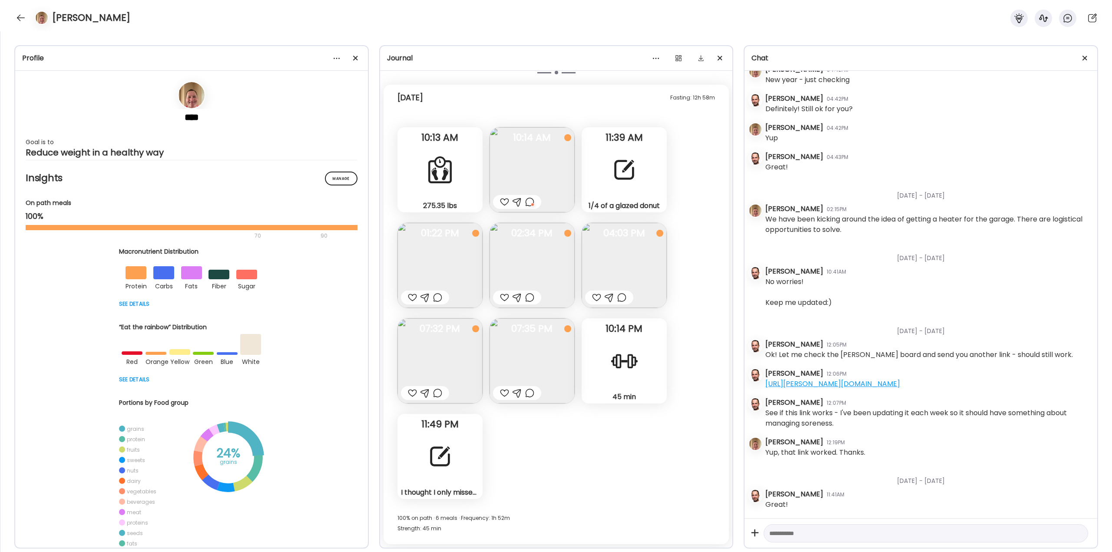
click at [455, 456] on div at bounding box center [439, 456] width 31 height 31
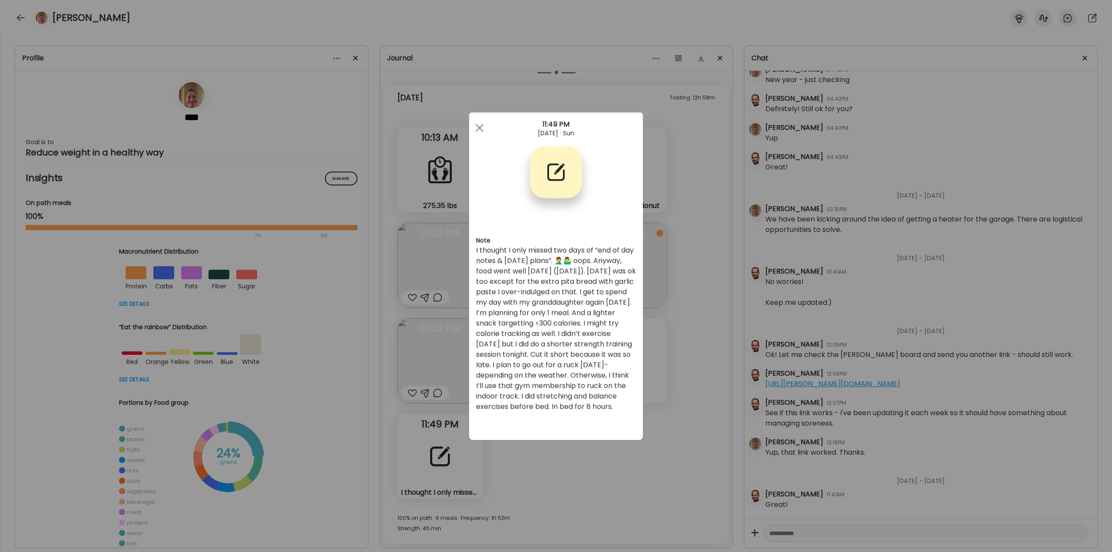
click at [678, 346] on div "Ate Coach Dashboard Wahoo! It’s official Take a moment to set up your Coach Pro…" at bounding box center [556, 276] width 1112 height 552
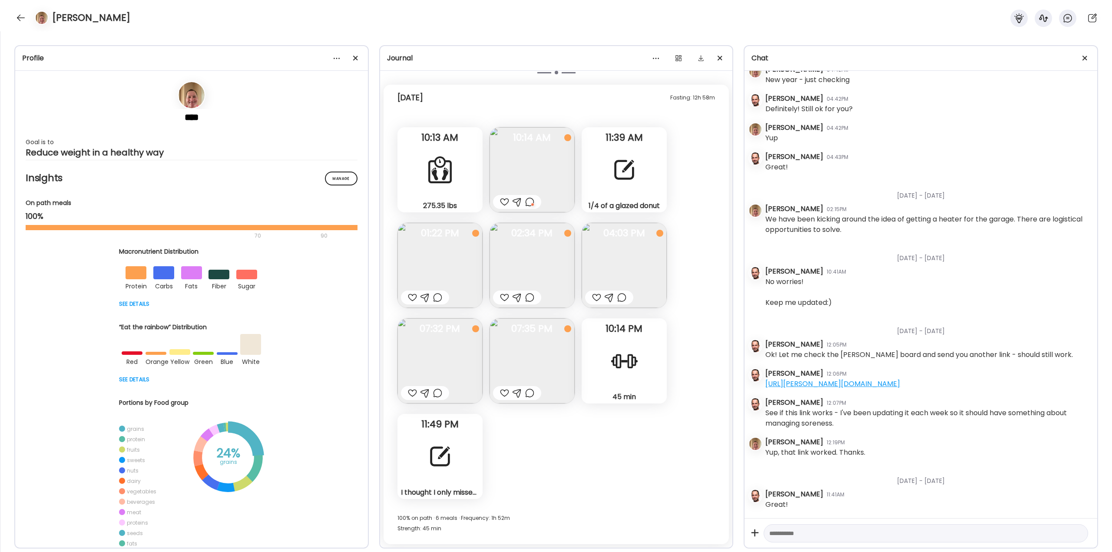
click at [414, 298] on div at bounding box center [412, 297] width 9 height 10
click at [439, 294] on div at bounding box center [437, 297] width 9 height 10
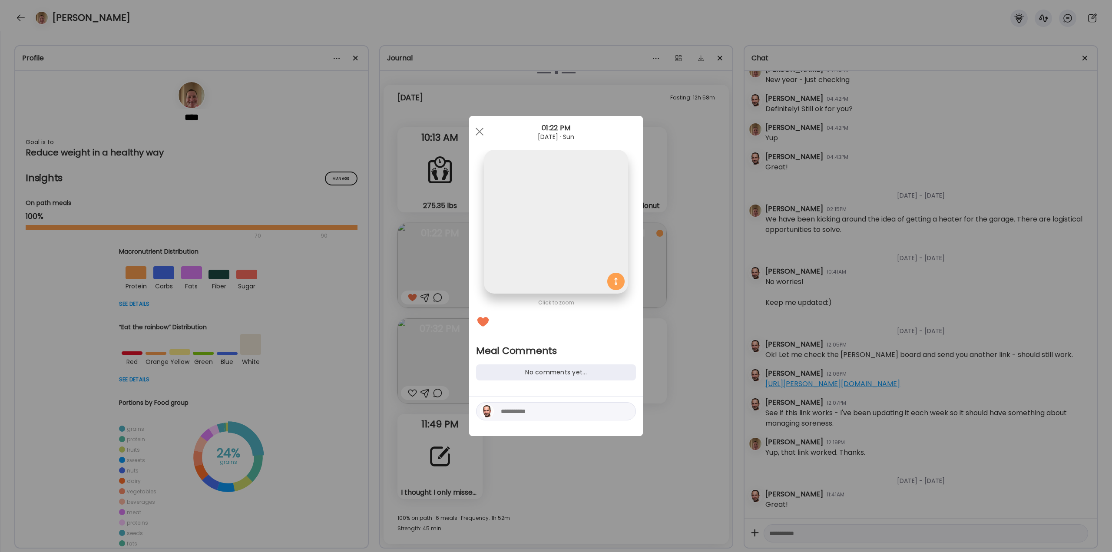
click at [516, 410] on textarea at bounding box center [559, 411] width 117 height 10
type textarea "**********"
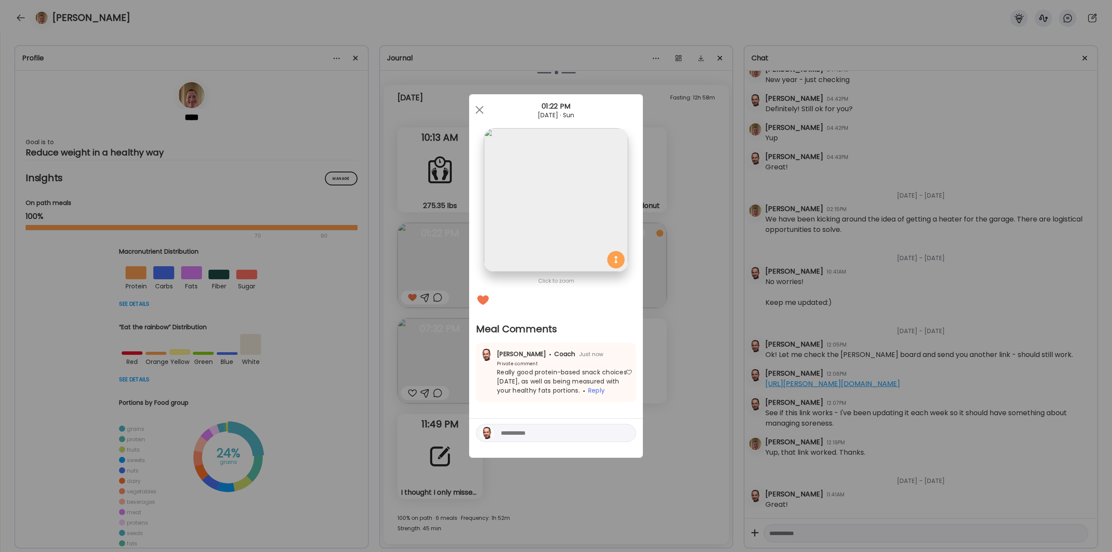
click at [699, 308] on div "Ate Coach Dashboard Wahoo! It’s official Take a moment to set up your Coach Pro…" at bounding box center [556, 276] width 1112 height 552
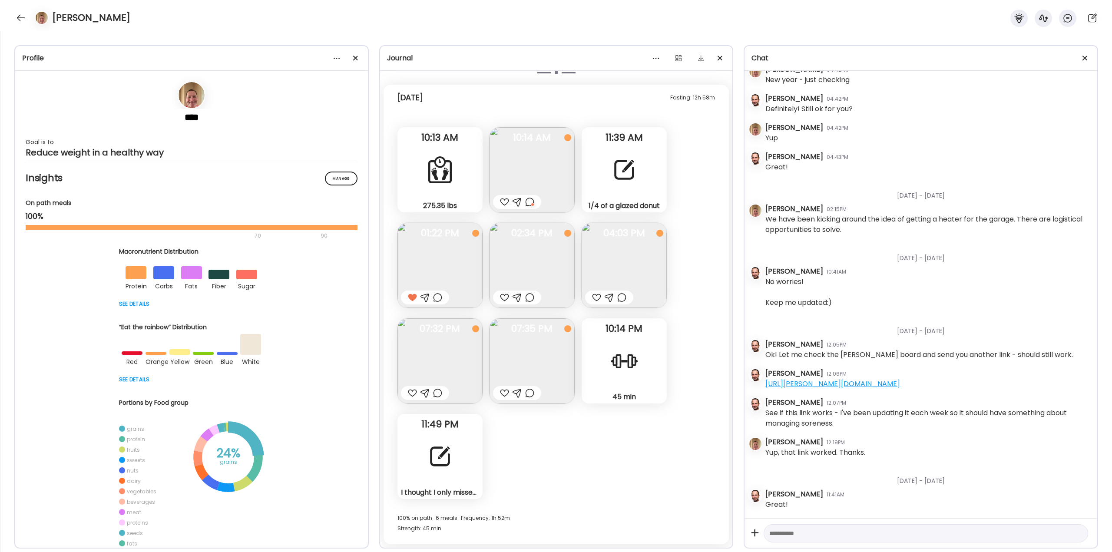
click at [516, 268] on img at bounding box center [531, 265] width 85 height 85
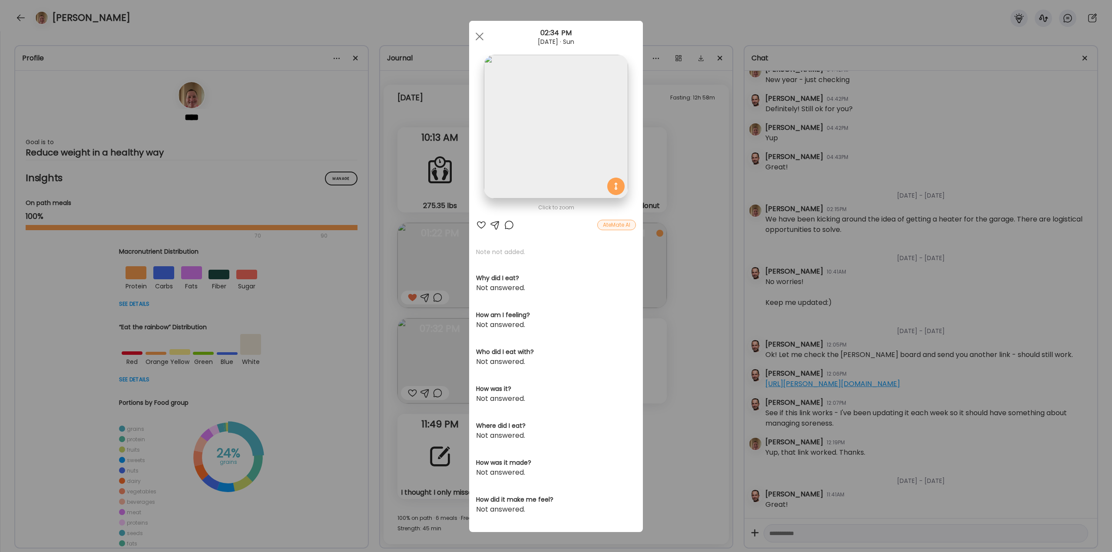
click at [476, 223] on div at bounding box center [481, 225] width 10 height 10
click at [683, 297] on div "Ate Coach Dashboard Wahoo! It’s official Take a moment to set up your Coach Pro…" at bounding box center [556, 276] width 1112 height 552
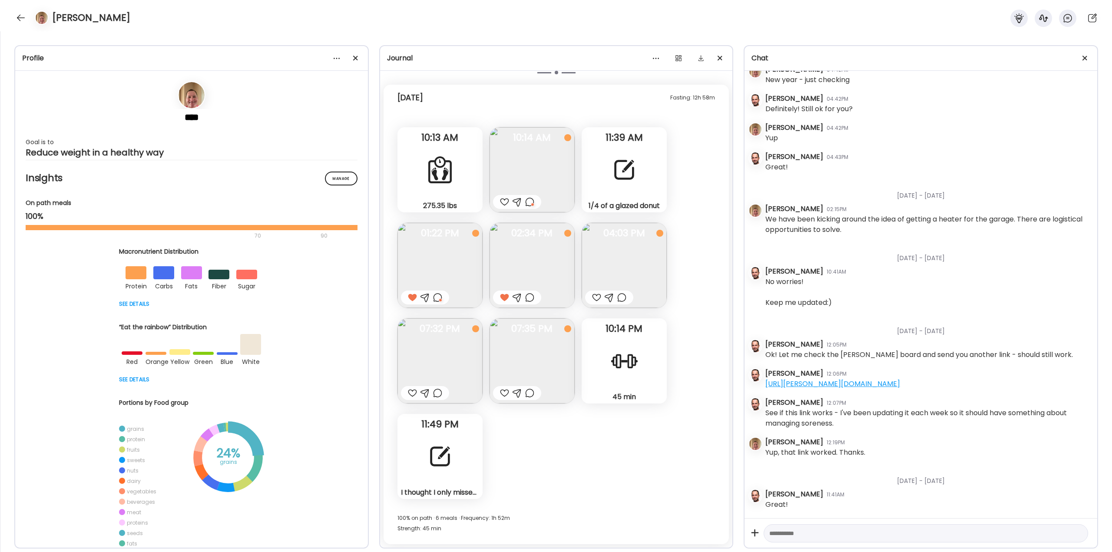
click at [597, 297] on div at bounding box center [596, 297] width 9 height 10
click at [598, 270] on img at bounding box center [623, 265] width 85 height 85
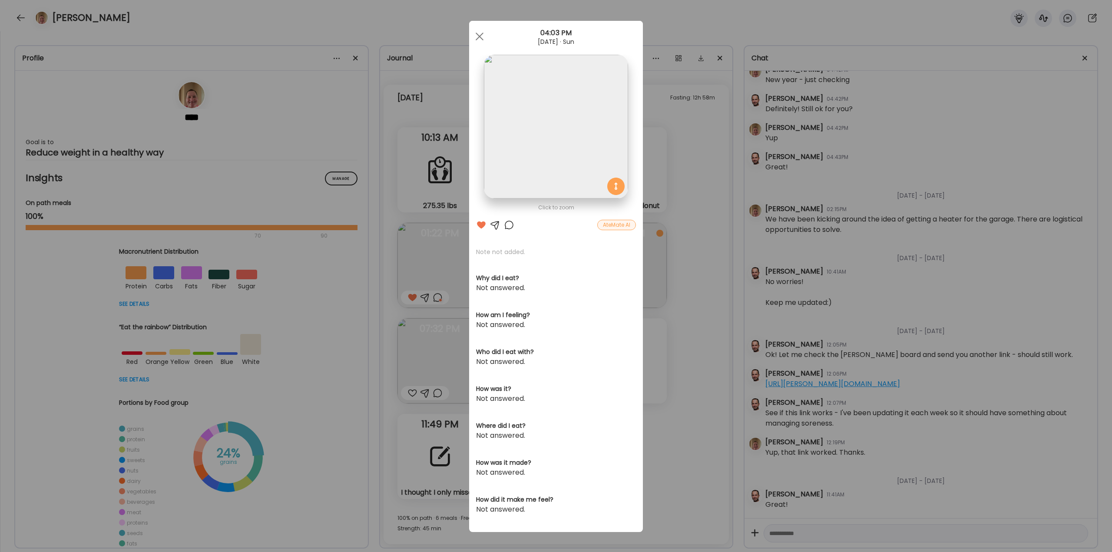
click at [665, 269] on div "Ate Coach Dashboard Wahoo! It’s official Take a moment to set up your Coach Pro…" at bounding box center [556, 276] width 1112 height 552
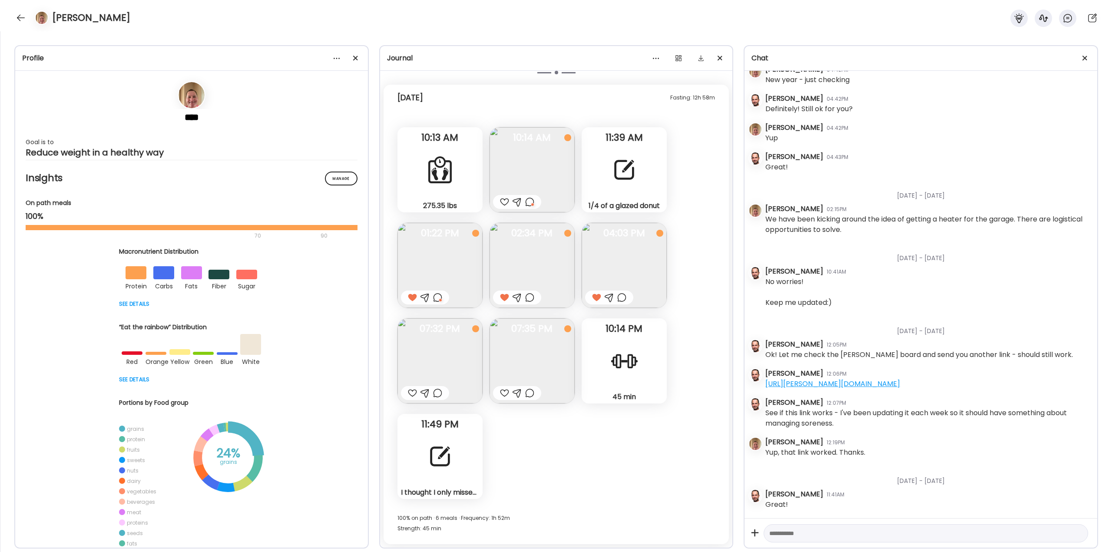
click at [546, 275] on img at bounding box center [531, 265] width 85 height 85
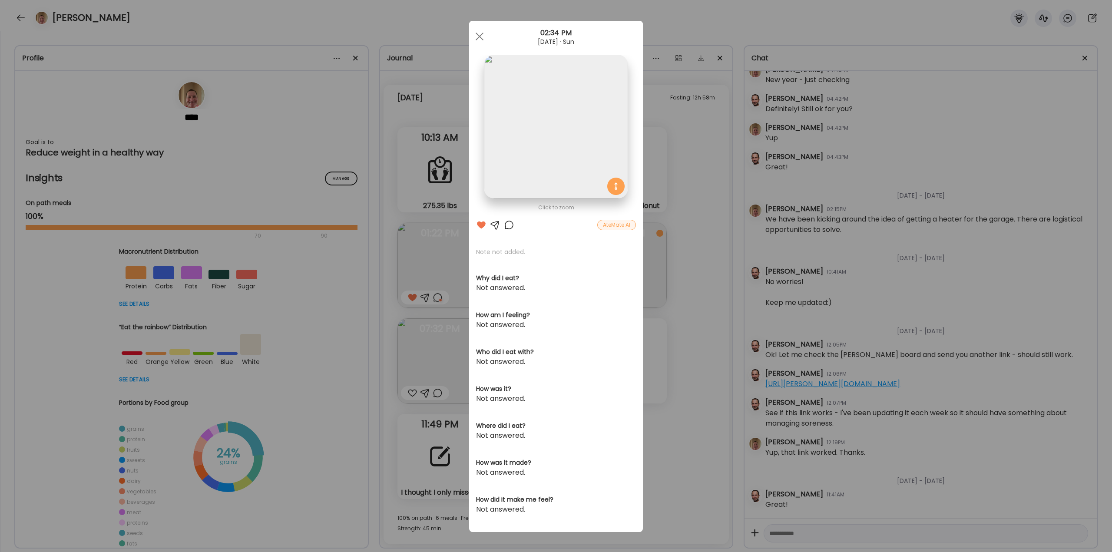
click at [683, 302] on div "Ate Coach Dashboard Wahoo! It’s official Take a moment to set up your Coach Pro…" at bounding box center [556, 276] width 1112 height 552
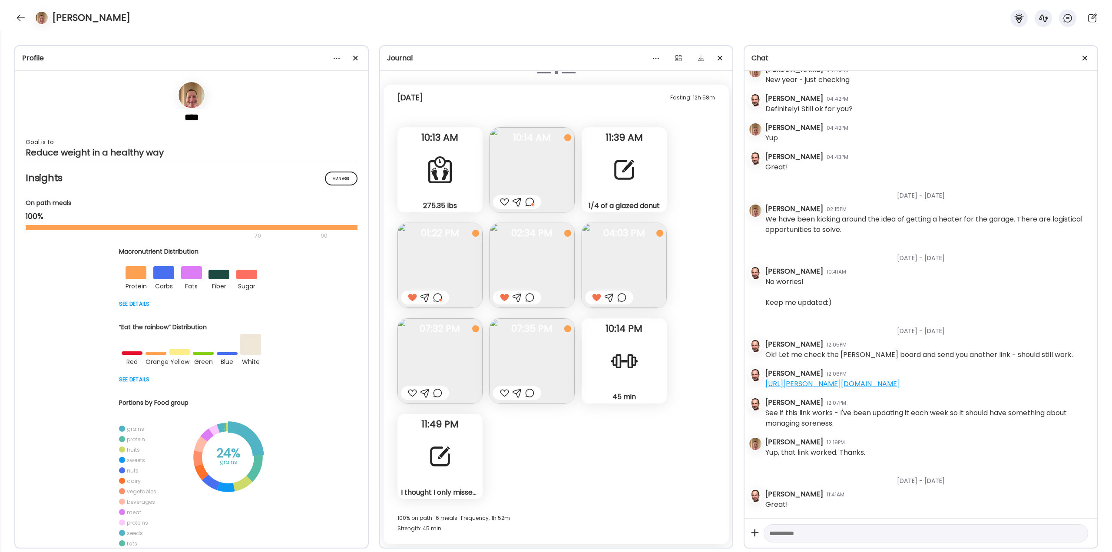
click at [543, 358] on img at bounding box center [531, 360] width 85 height 85
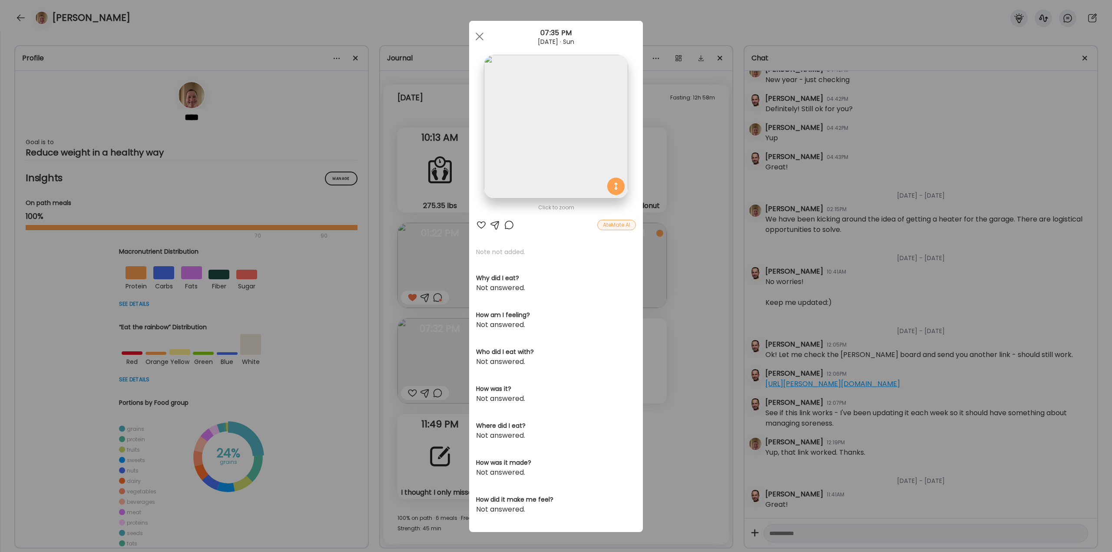
click at [665, 354] on div "Ate Coach Dashboard Wahoo! It’s official Take a moment to set up your Coach Pro…" at bounding box center [556, 276] width 1112 height 552
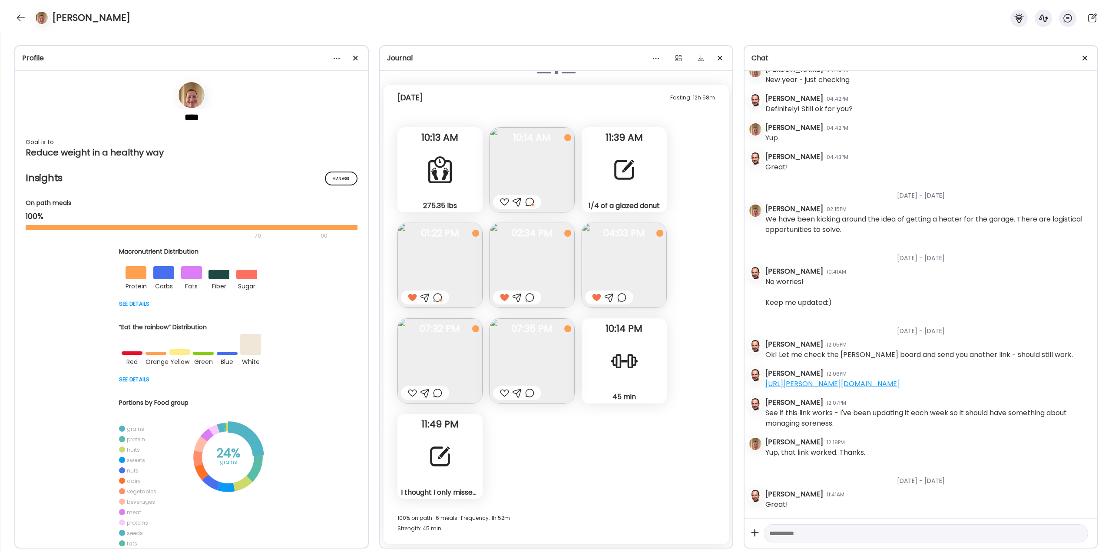
click at [505, 396] on div at bounding box center [504, 393] width 9 height 10
click at [406, 392] on div at bounding box center [425, 393] width 48 height 14
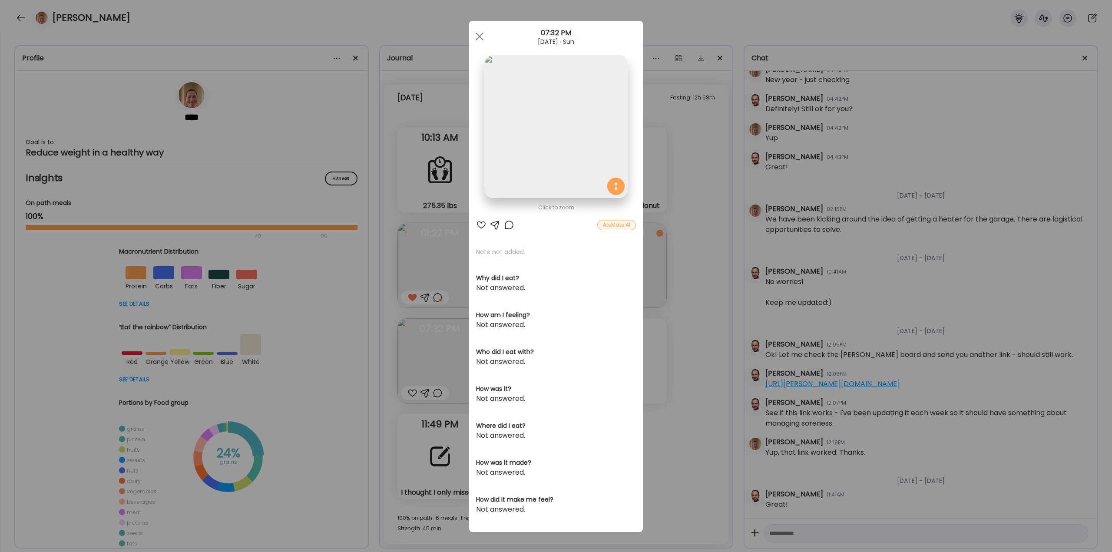
click at [478, 229] on div at bounding box center [481, 225] width 10 height 10
click at [655, 326] on div "Ate Coach Dashboard Wahoo! It’s official Take a moment to set up your Coach Pro…" at bounding box center [556, 276] width 1112 height 552
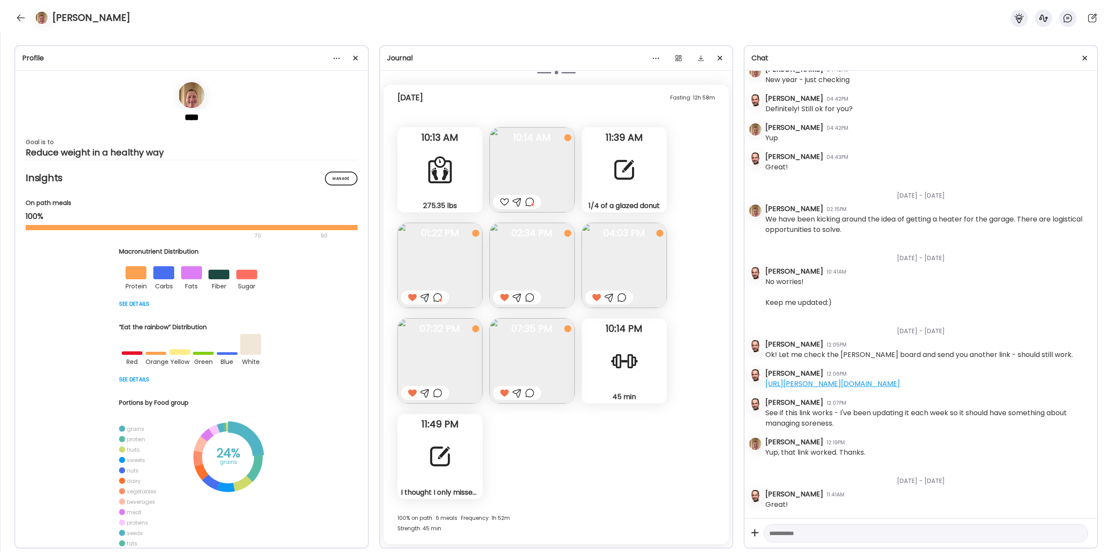
click at [531, 393] on div at bounding box center [529, 393] width 9 height 10
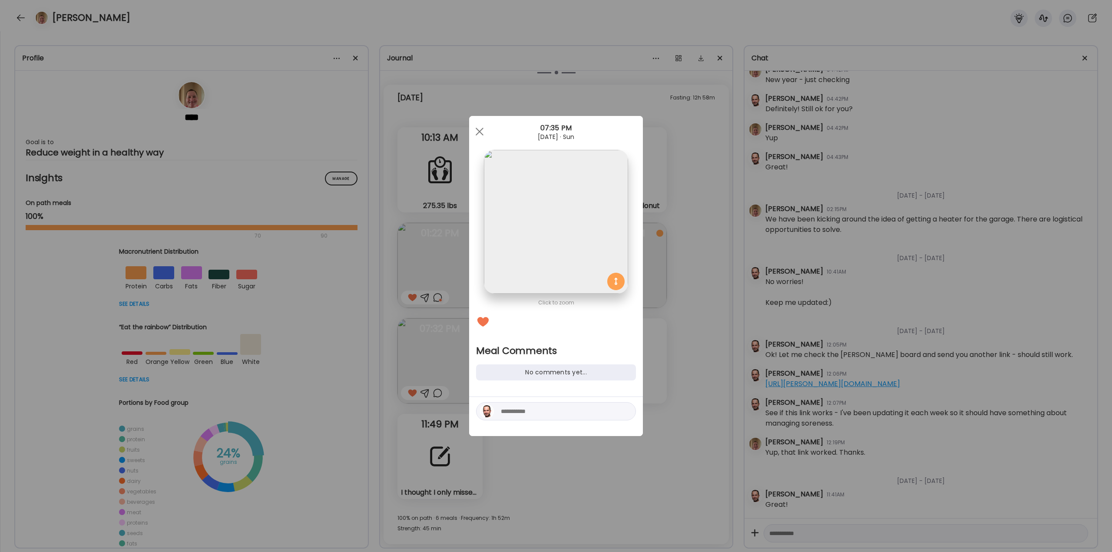
click at [532, 410] on textarea at bounding box center [559, 411] width 117 height 10
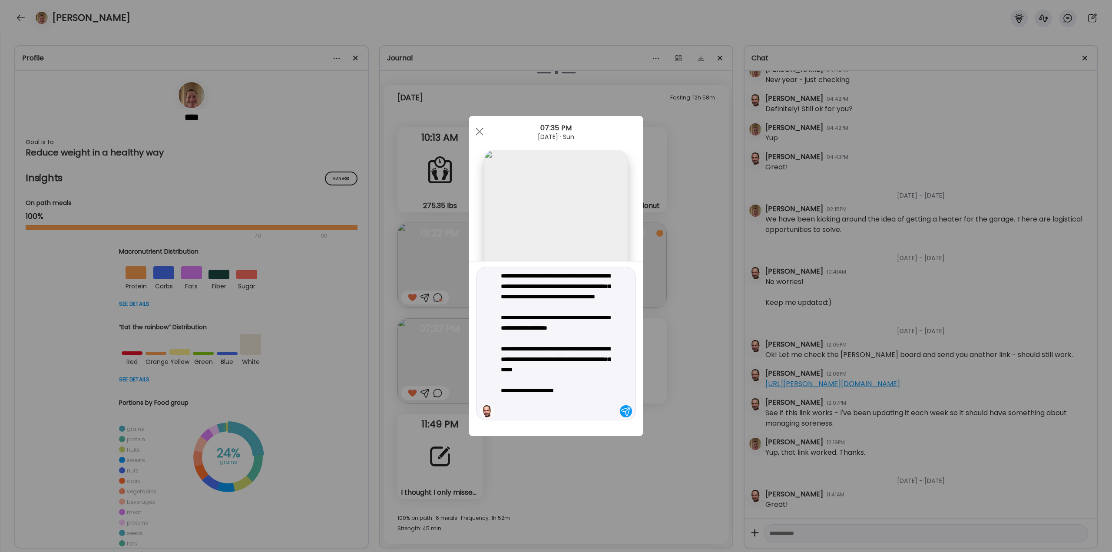
type textarea "**********"
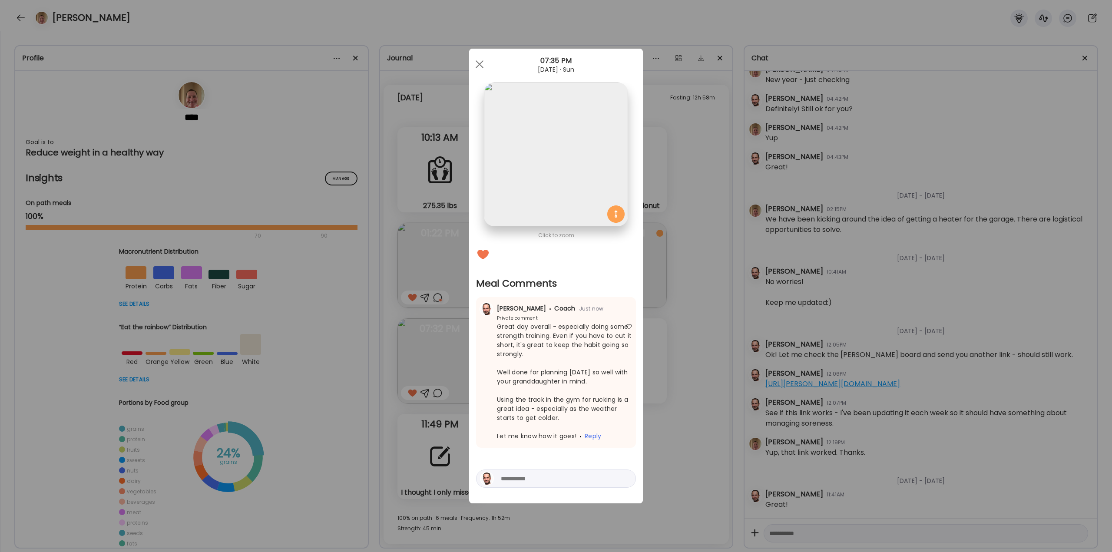
click at [703, 366] on div "Ate Coach Dashboard Wahoo! It’s official Take a moment to set up your Coach Pro…" at bounding box center [556, 276] width 1112 height 552
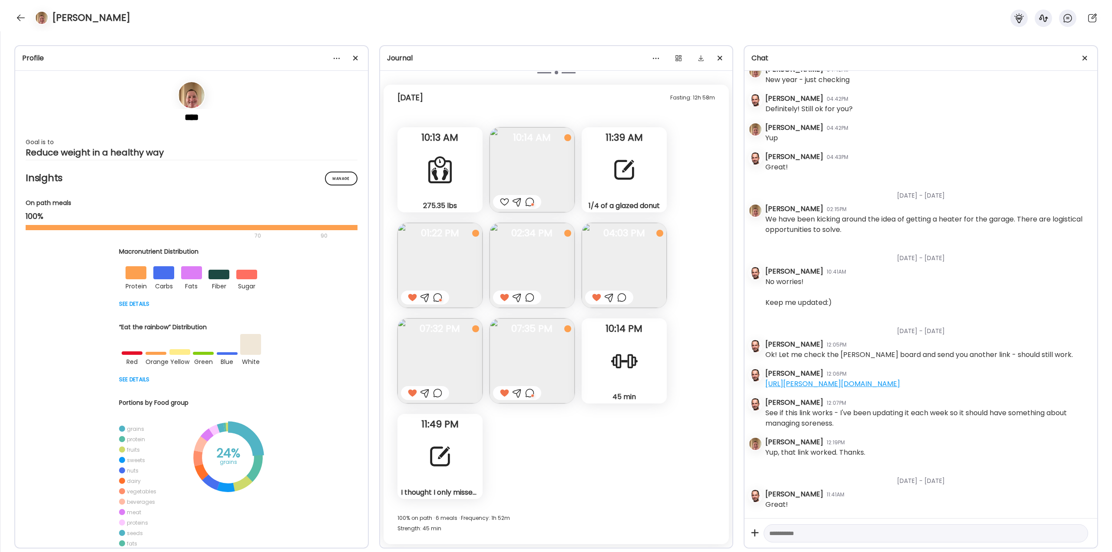
click at [12, 13] on div "[PERSON_NAME]" at bounding box center [556, 15] width 1112 height 31
click at [17, 20] on div at bounding box center [21, 18] width 14 height 14
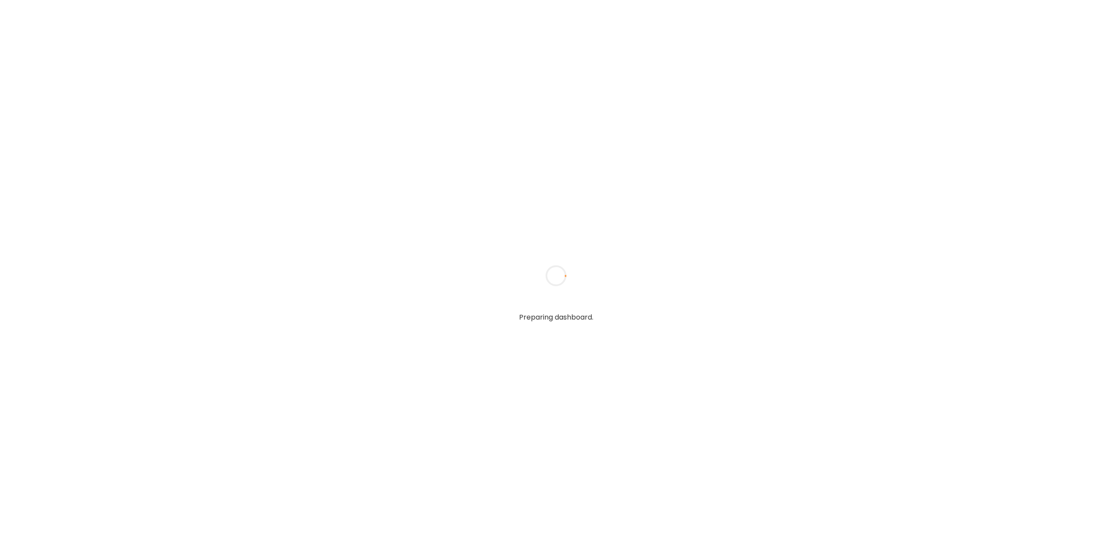
type input "**********"
